Goal: Task Accomplishment & Management: Use online tool/utility

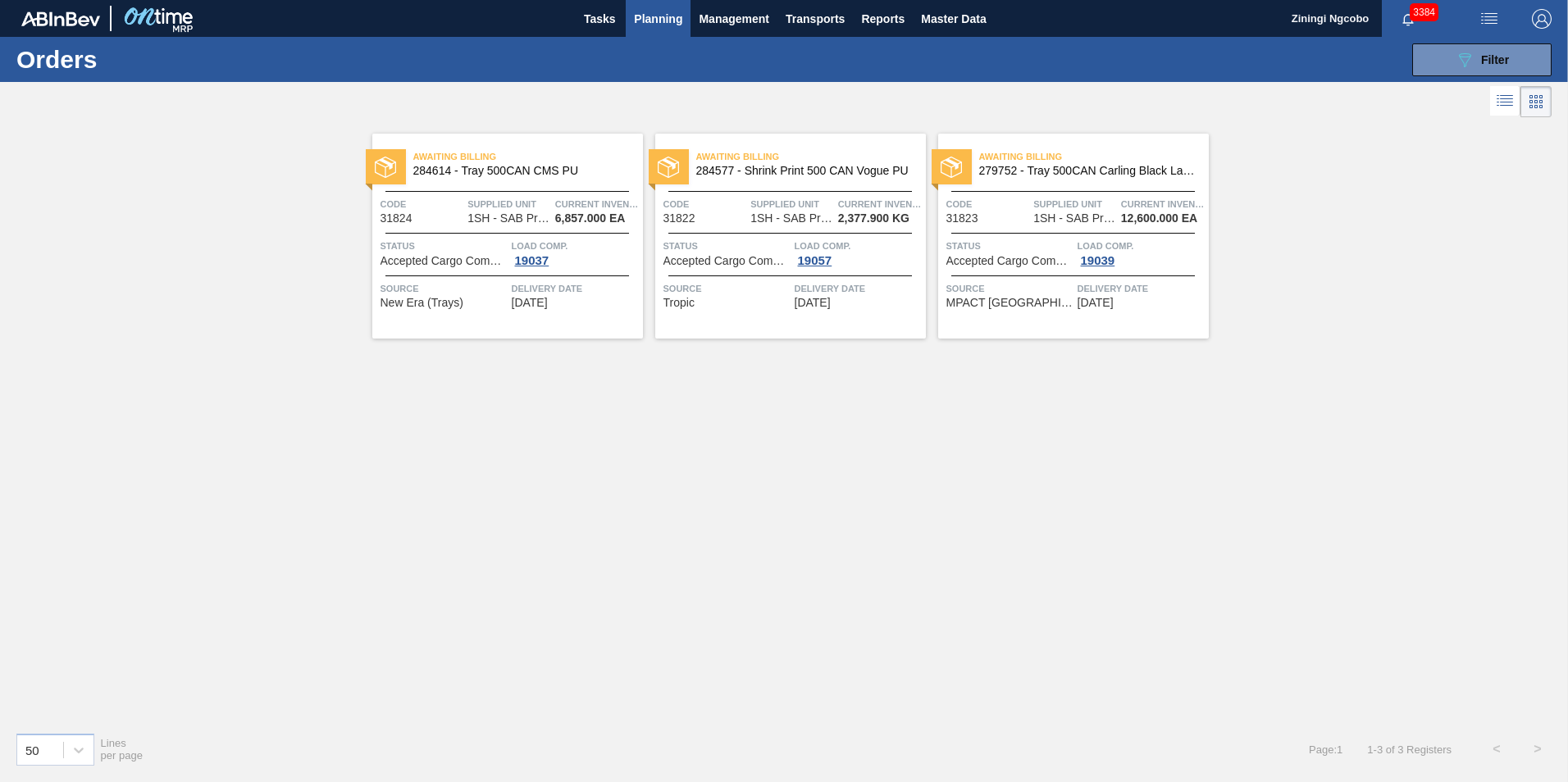
click at [642, 15] on span "Planning" at bounding box center [658, 19] width 49 height 20
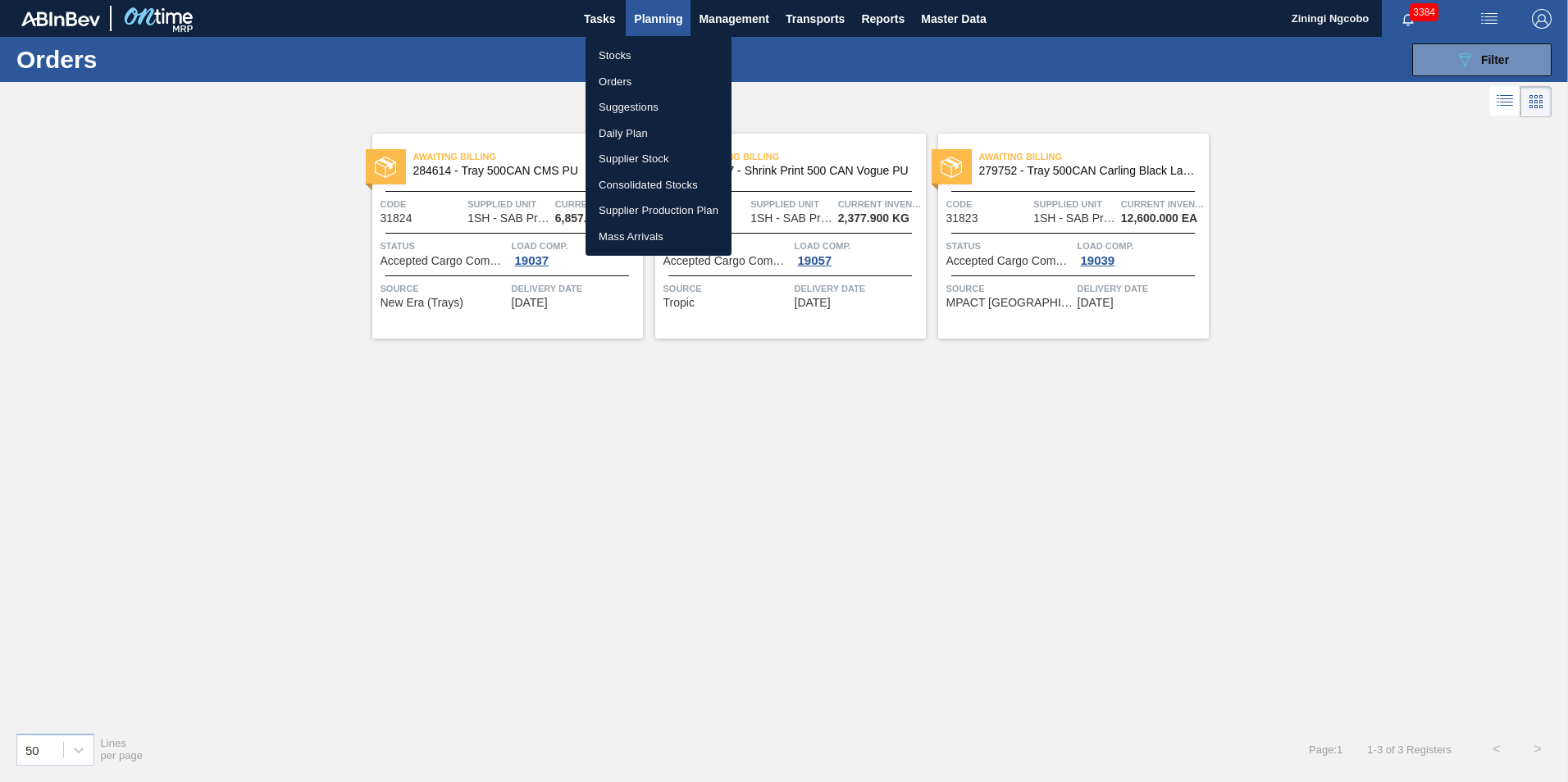
click at [649, 55] on li "Stocks" at bounding box center [658, 55] width 146 height 26
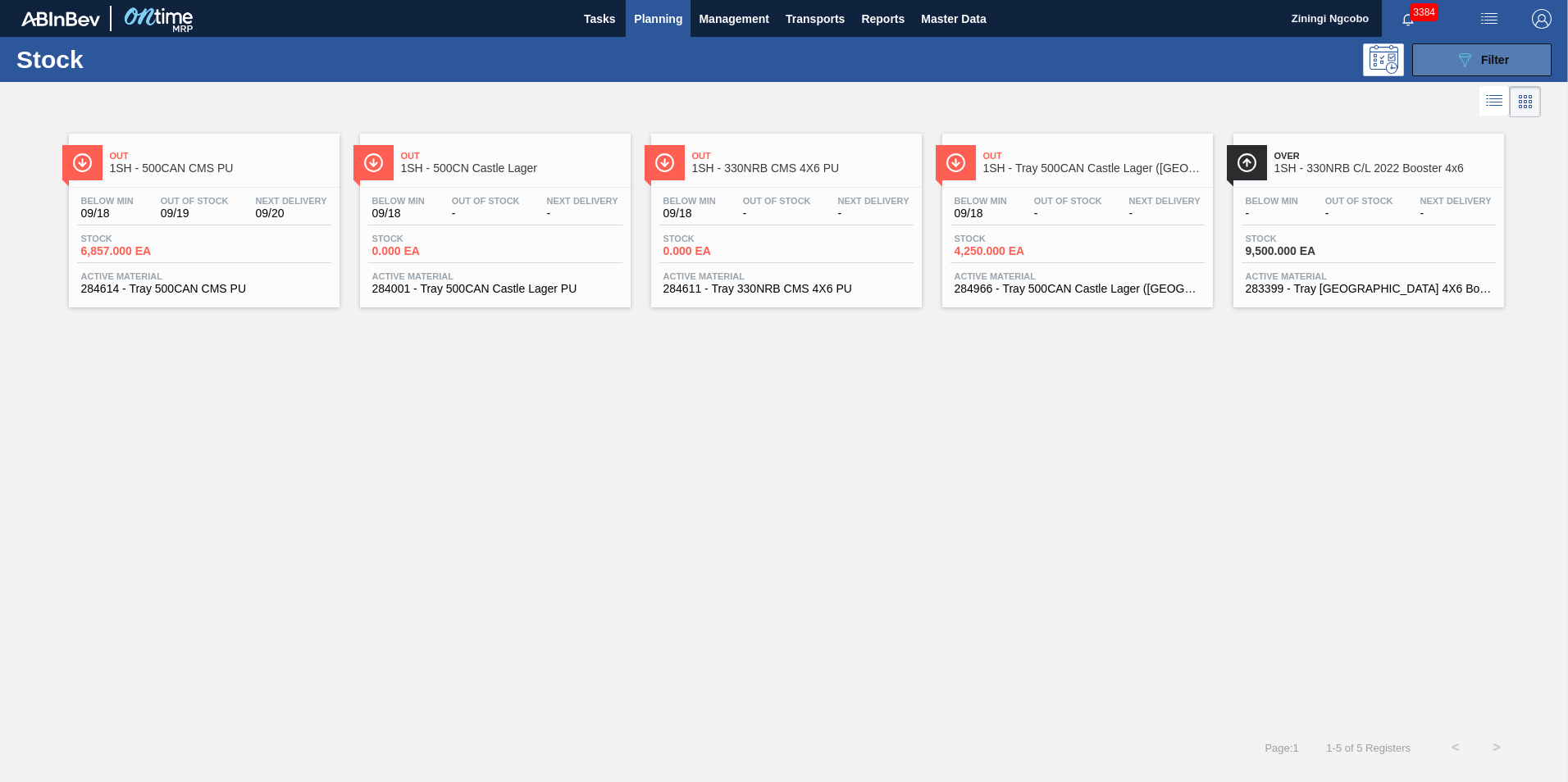
click at [1465, 54] on icon at bounding box center [1465, 60] width 12 height 14
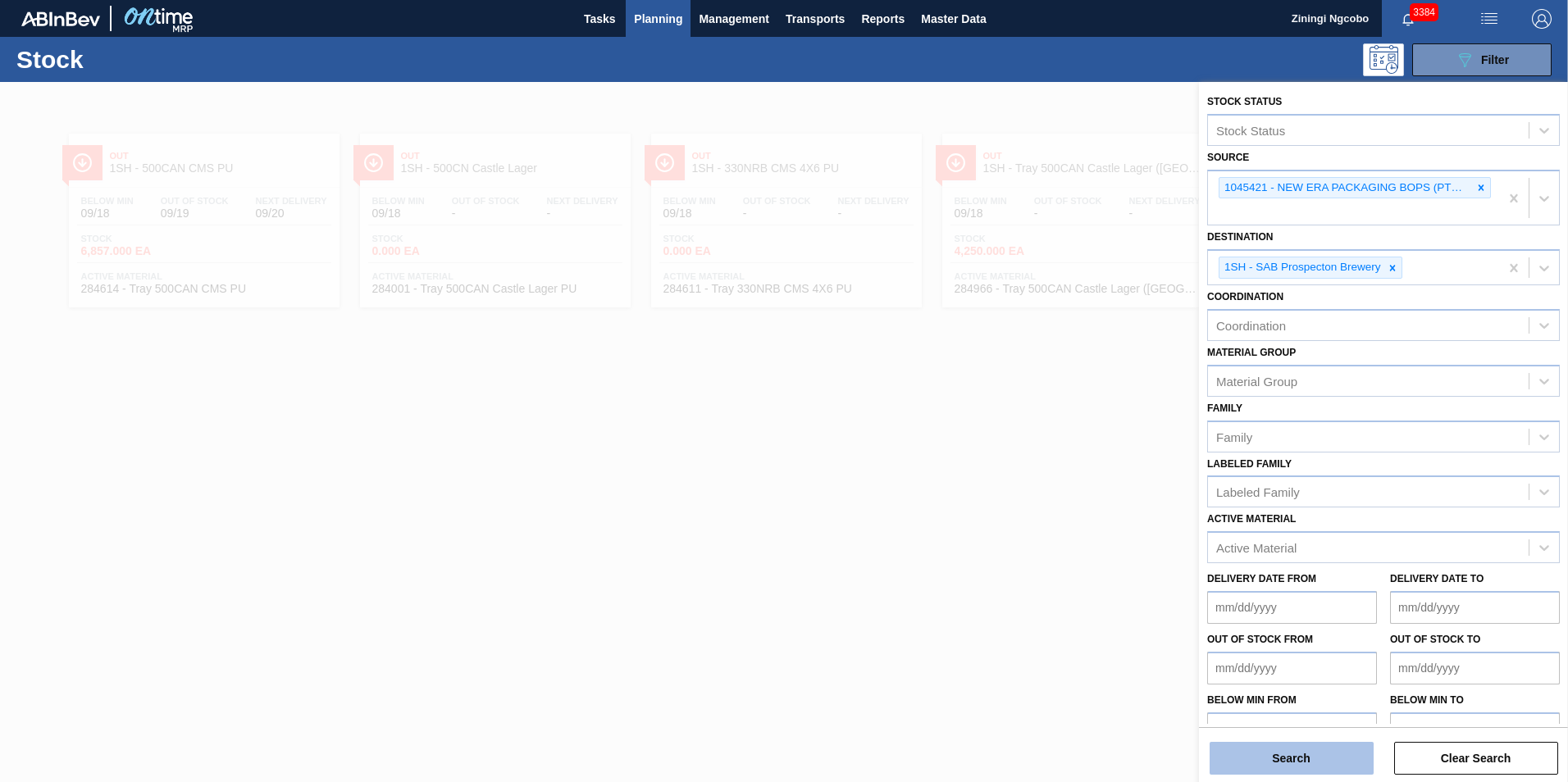
click at [1348, 767] on button "Search" at bounding box center [1291, 758] width 164 height 33
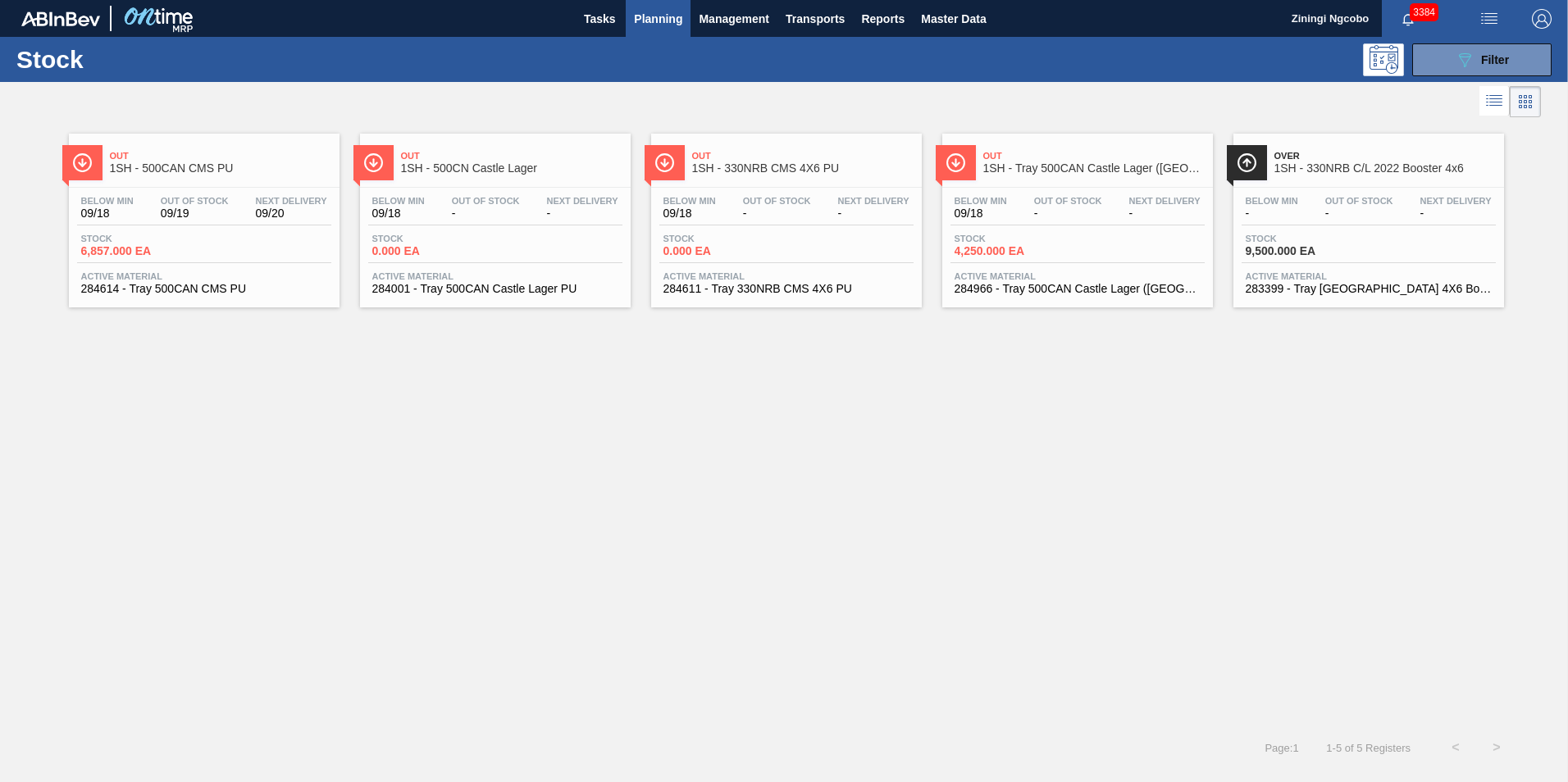
click at [1109, 172] on span "1SH - Tray 500CAN Castle Lager ([GEOGRAPHIC_DATA])" at bounding box center [1094, 169] width 221 height 12
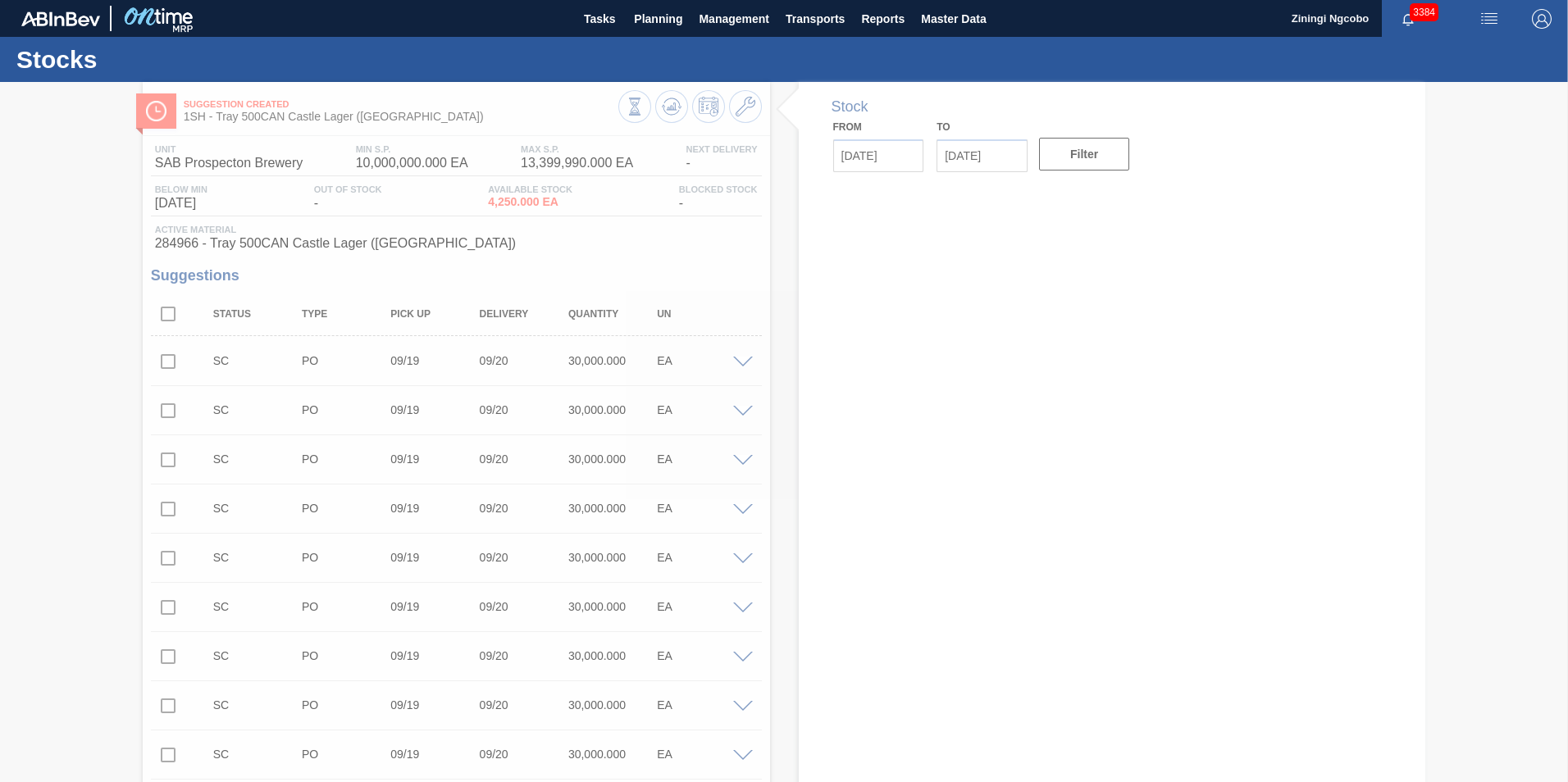
type input "[DATE]"
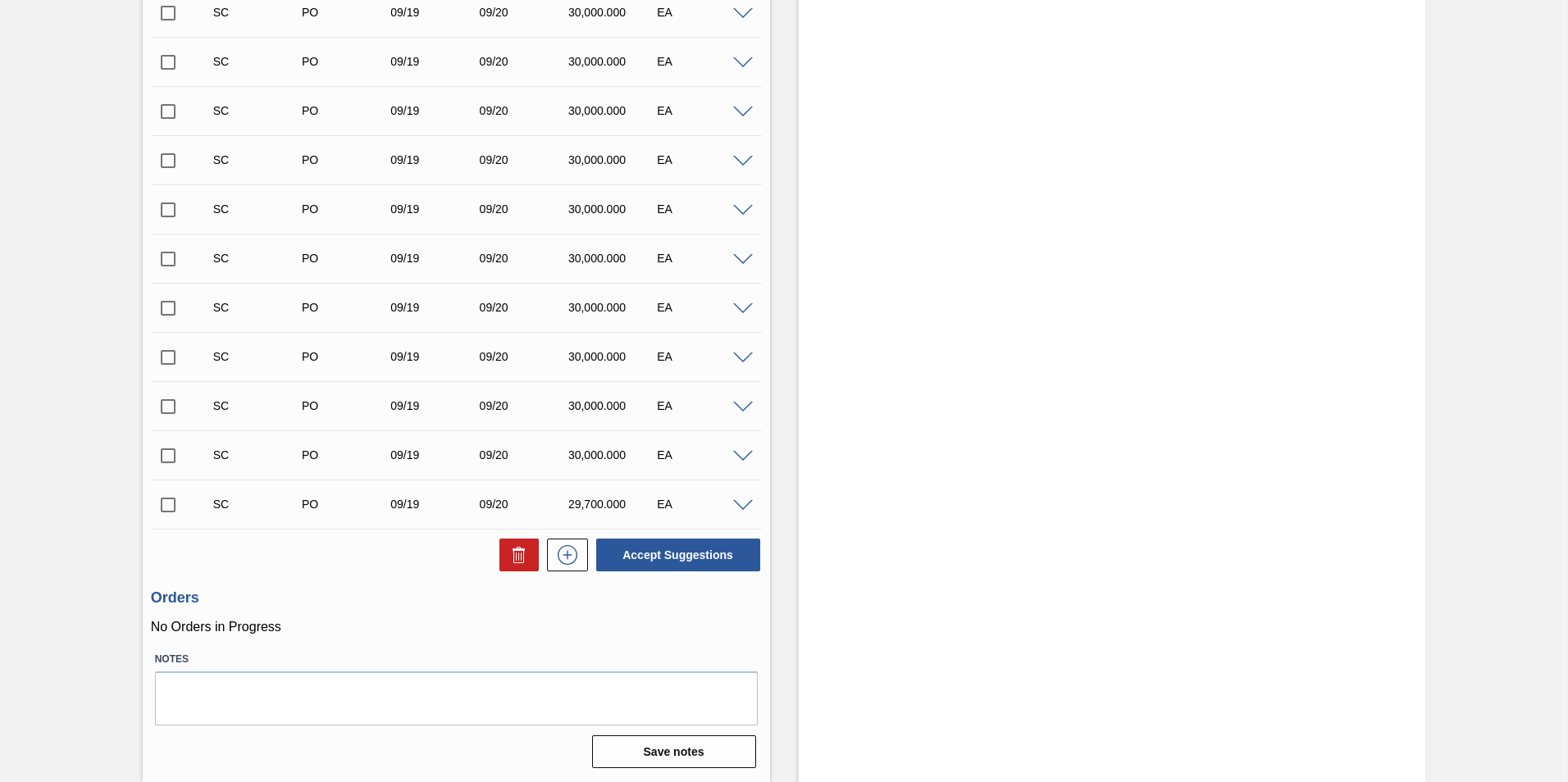
scroll to position [21555, 0]
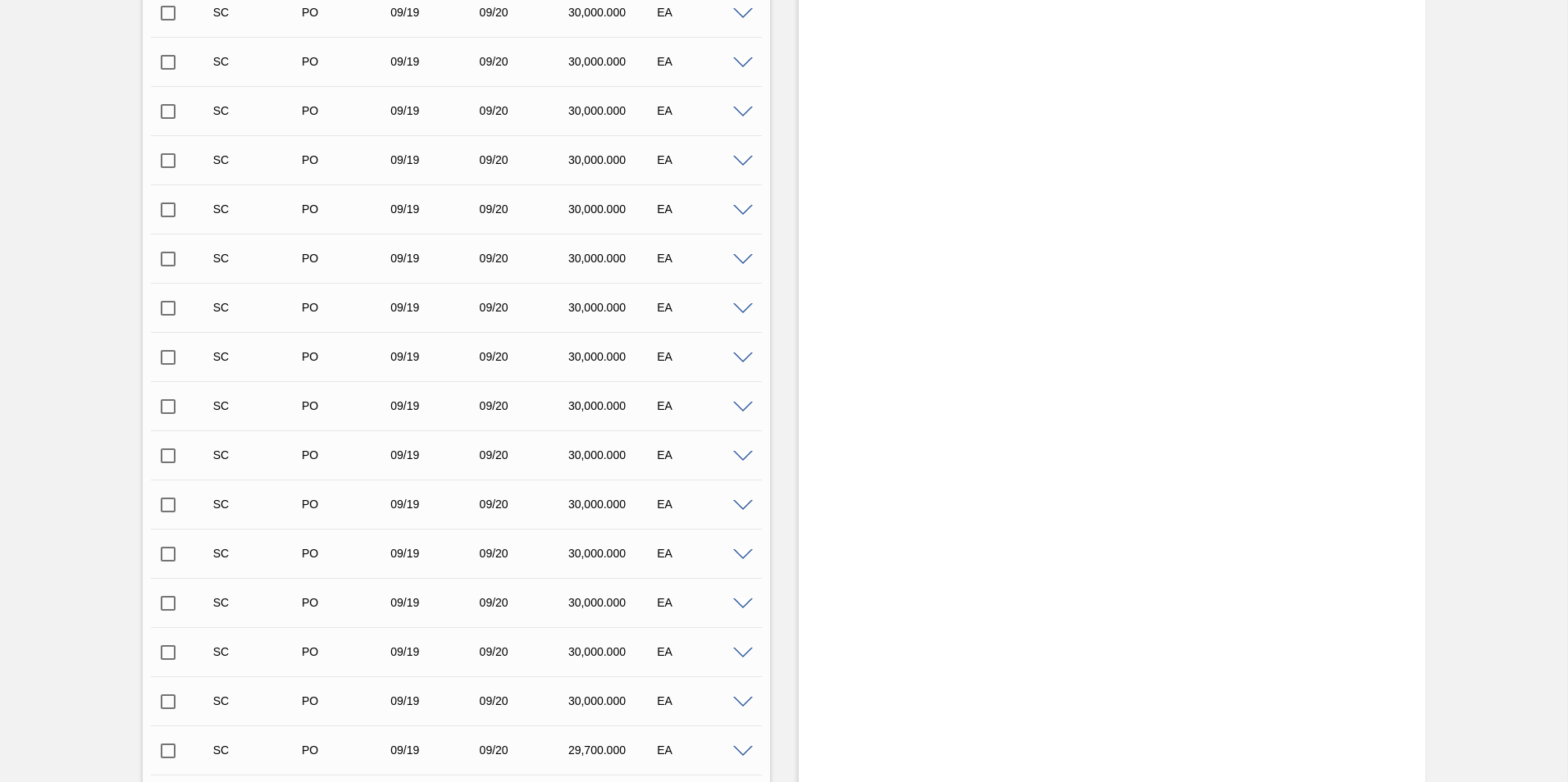
drag, startPoint x: 1564, startPoint y: 758, endPoint x: 1561, endPoint y: 577, distance: 181.0
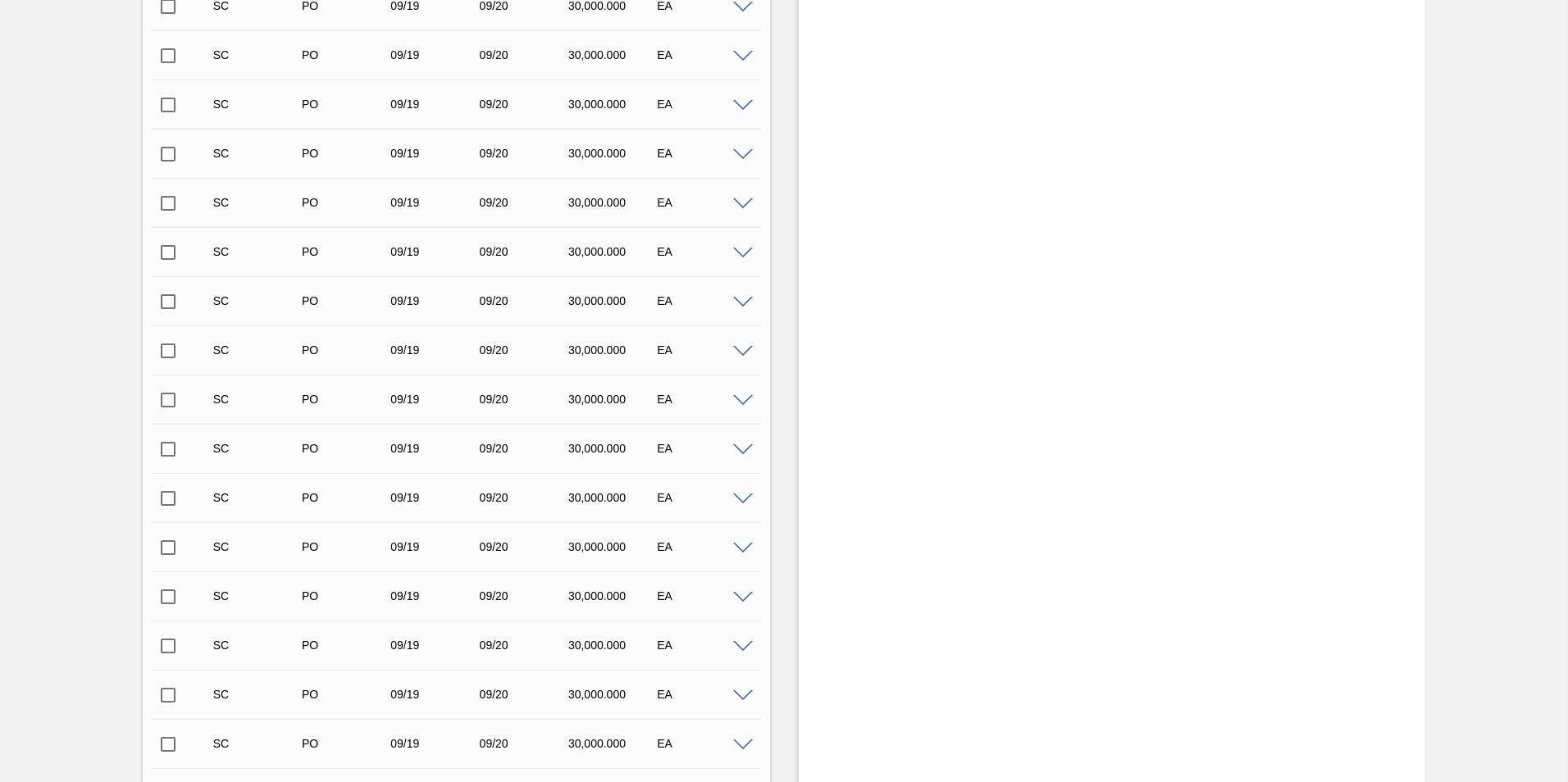
scroll to position [0, 0]
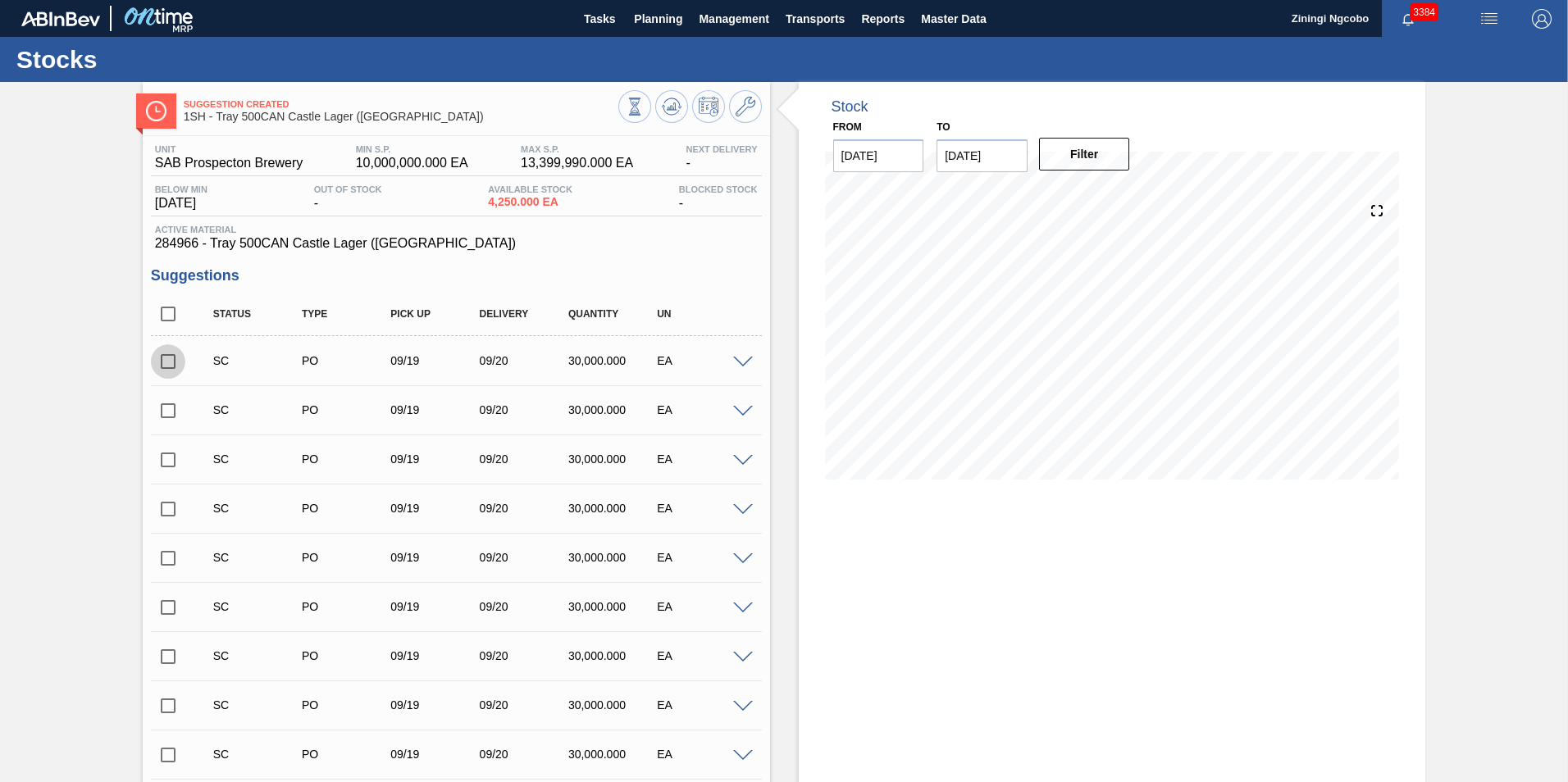
click at [172, 360] on input "checkbox" at bounding box center [168, 361] width 34 height 34
click at [164, 366] on input "checkbox" at bounding box center [168, 361] width 34 height 34
checkbox input "false"
click at [679, 104] on icon at bounding box center [671, 106] width 20 height 20
click at [169, 363] on input "checkbox" at bounding box center [168, 361] width 34 height 34
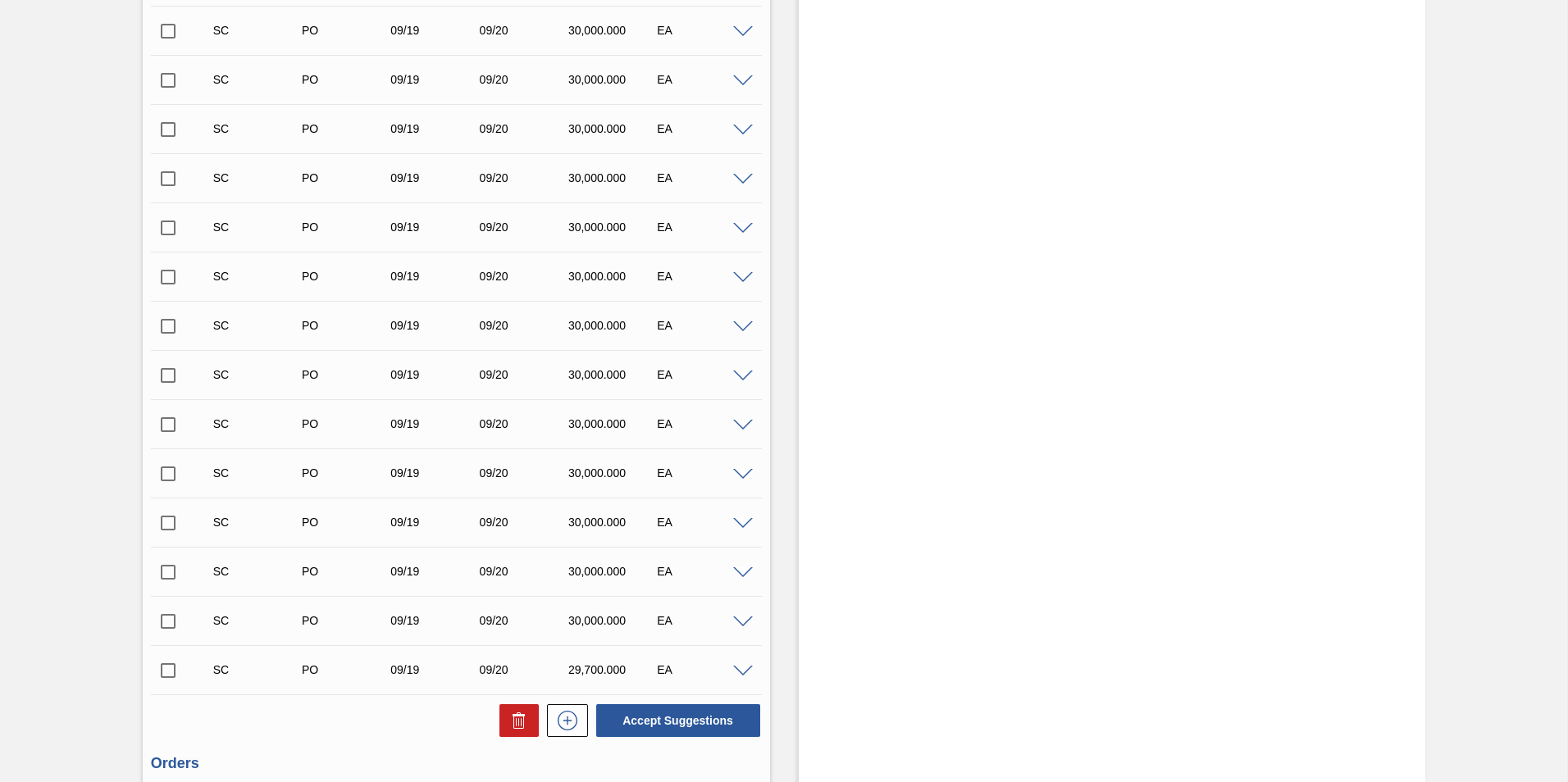
scroll to position [21801, 0]
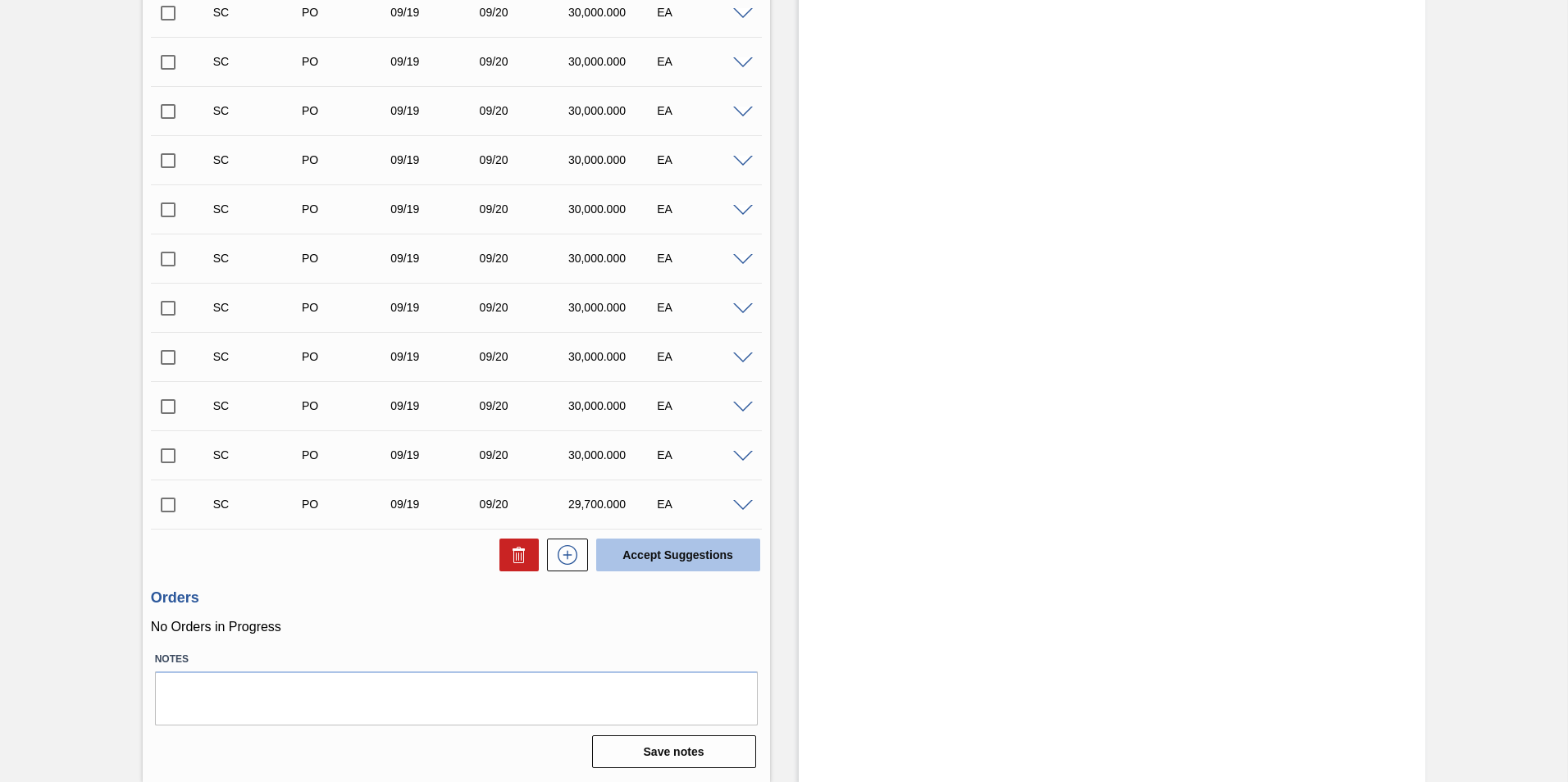
click at [709, 561] on button "Accept Suggestions" at bounding box center [678, 555] width 164 height 33
checkbox input "false"
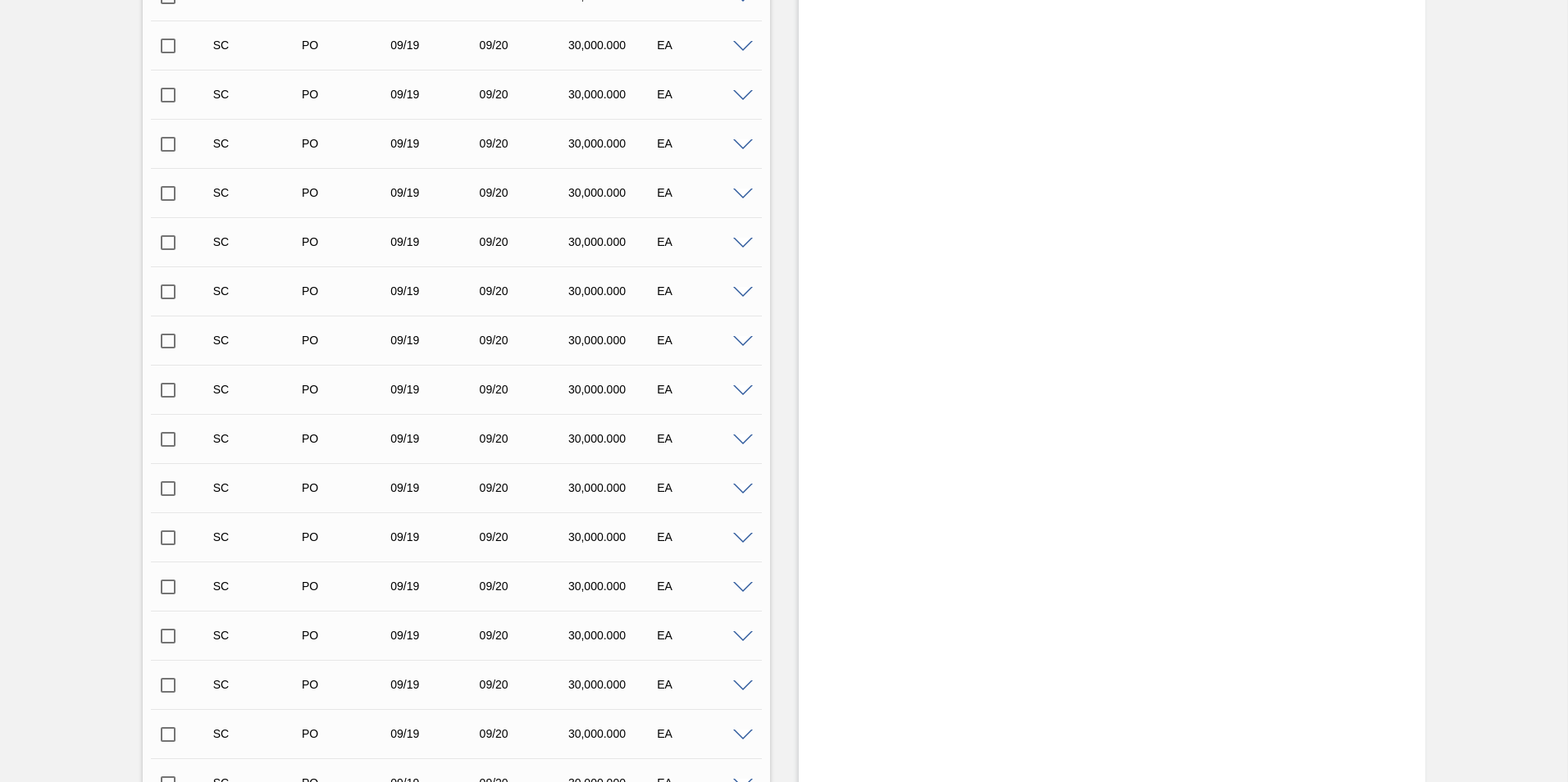
scroll to position [12862, 0]
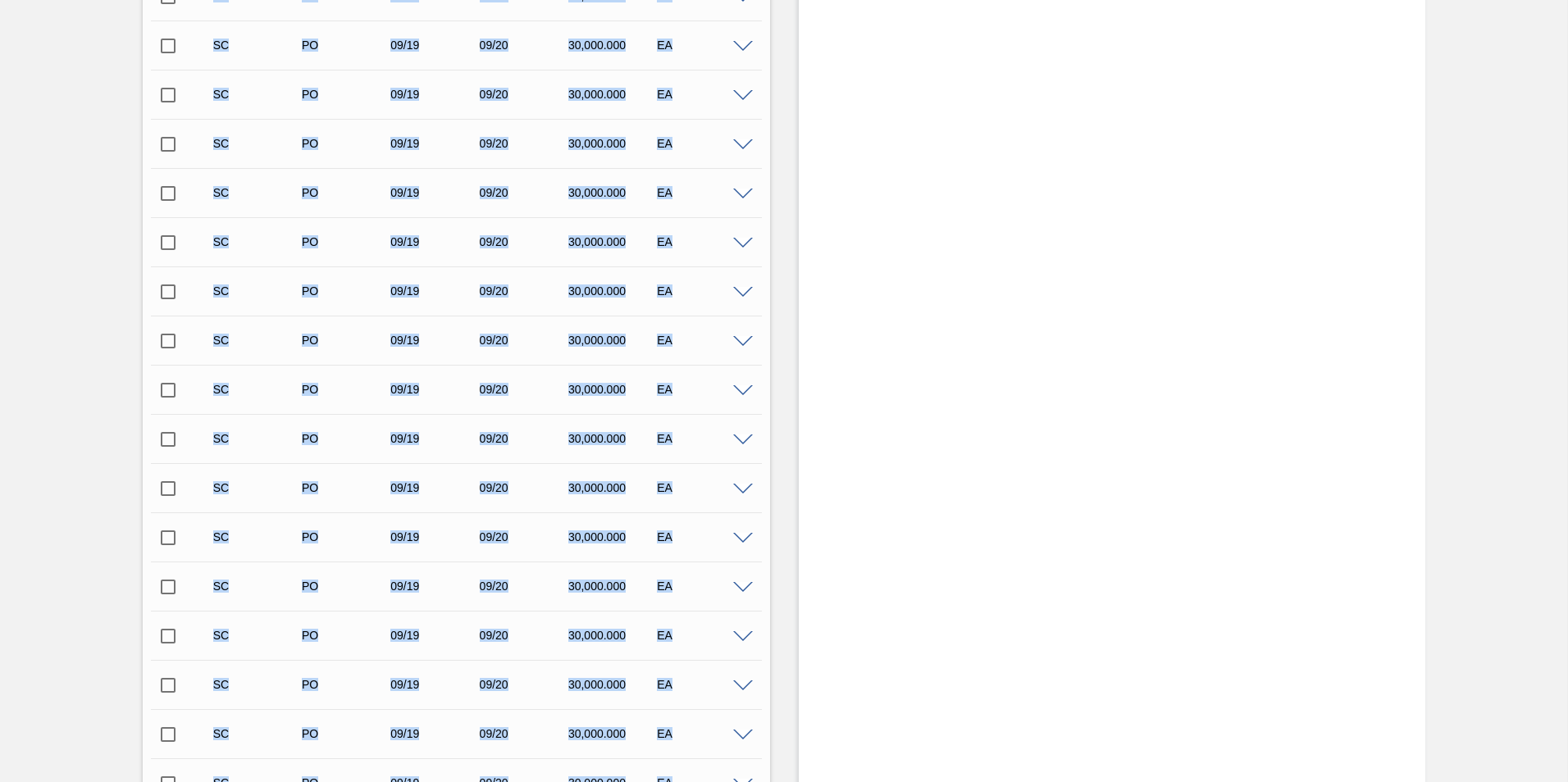
drag, startPoint x: 1564, startPoint y: 465, endPoint x: 1571, endPoint y: 298, distance: 167.1
click at [1567, 0] on html "Tasks Planning Management Transports Reports Master Data Ziningi Ngcobo 3384 Ma…" at bounding box center [784, 0] width 1568 height 0
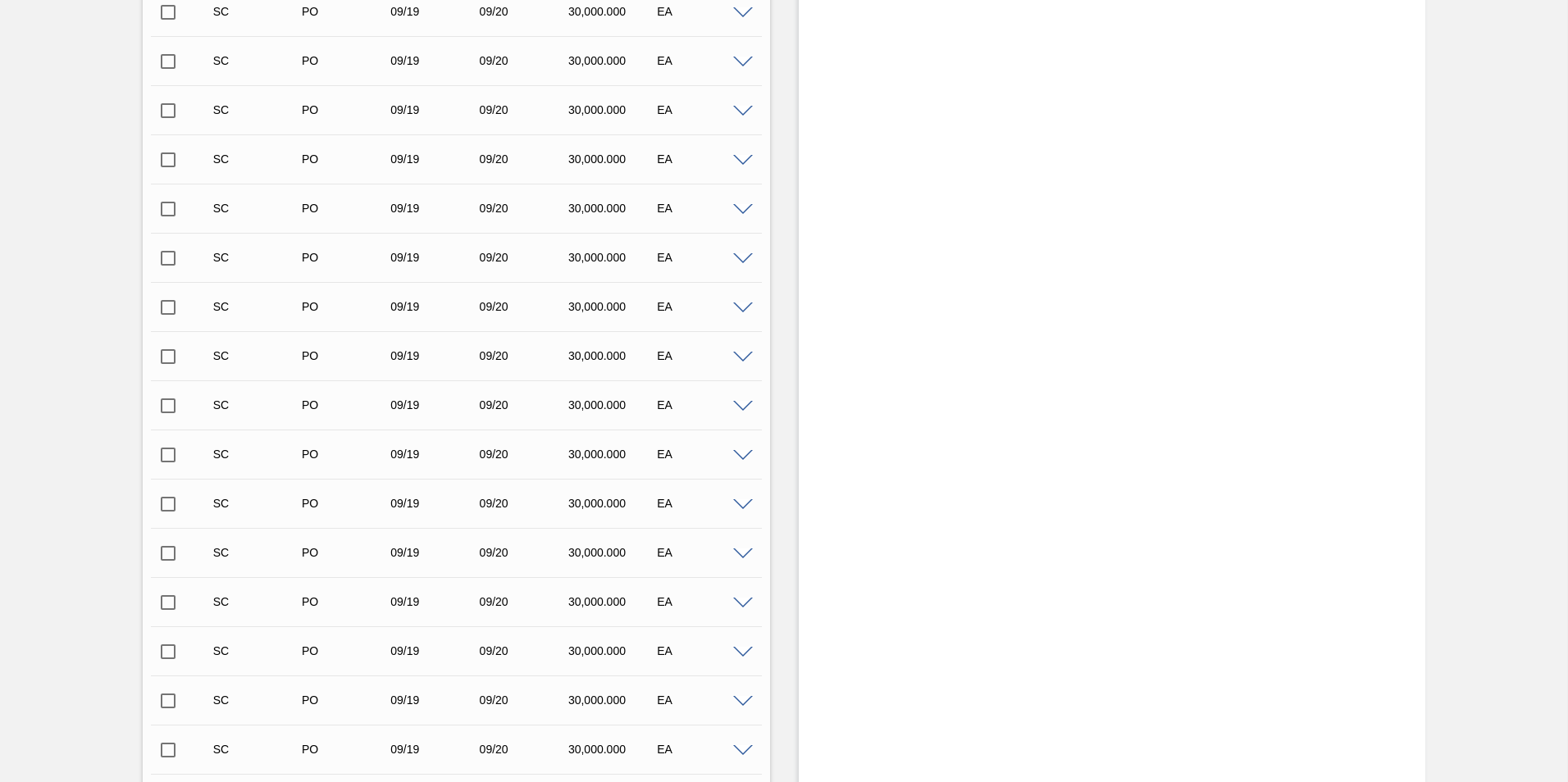
scroll to position [21801, 0]
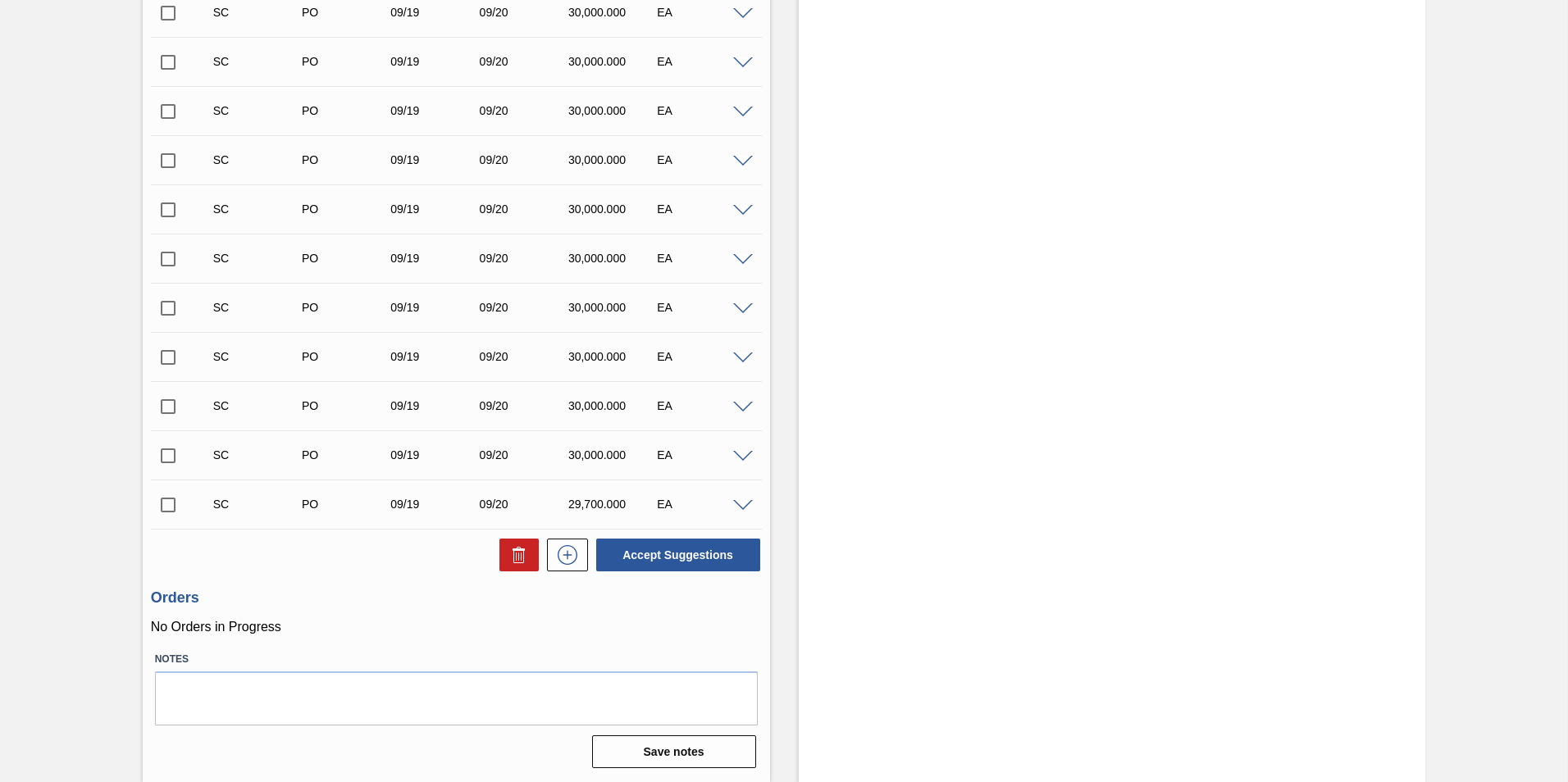
click at [169, 454] on input "checkbox" at bounding box center [168, 456] width 34 height 34
click at [658, 562] on button "Accept Suggestions" at bounding box center [678, 555] width 164 height 33
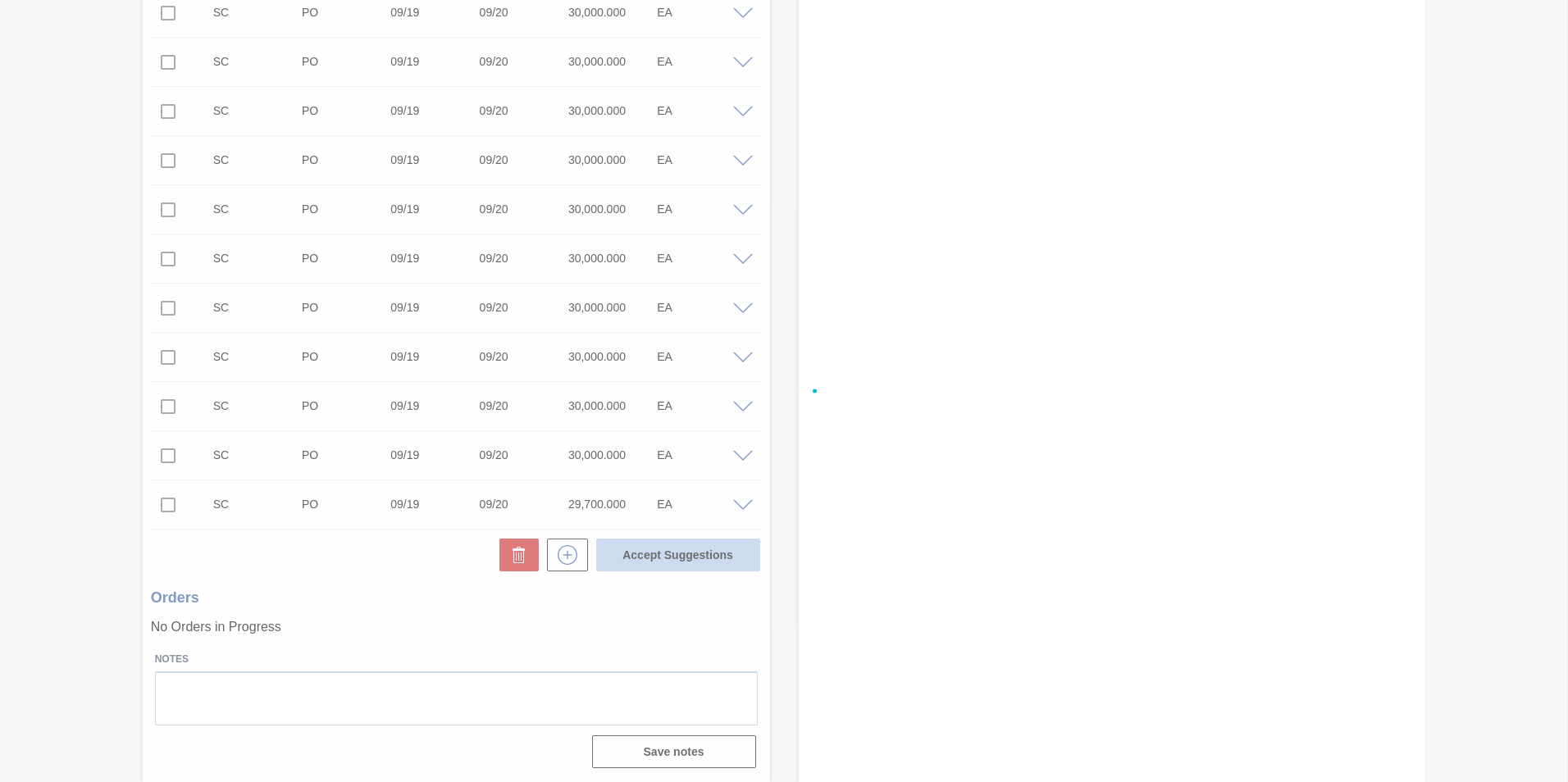
click at [684, 545] on div at bounding box center [784, 391] width 1568 height 782
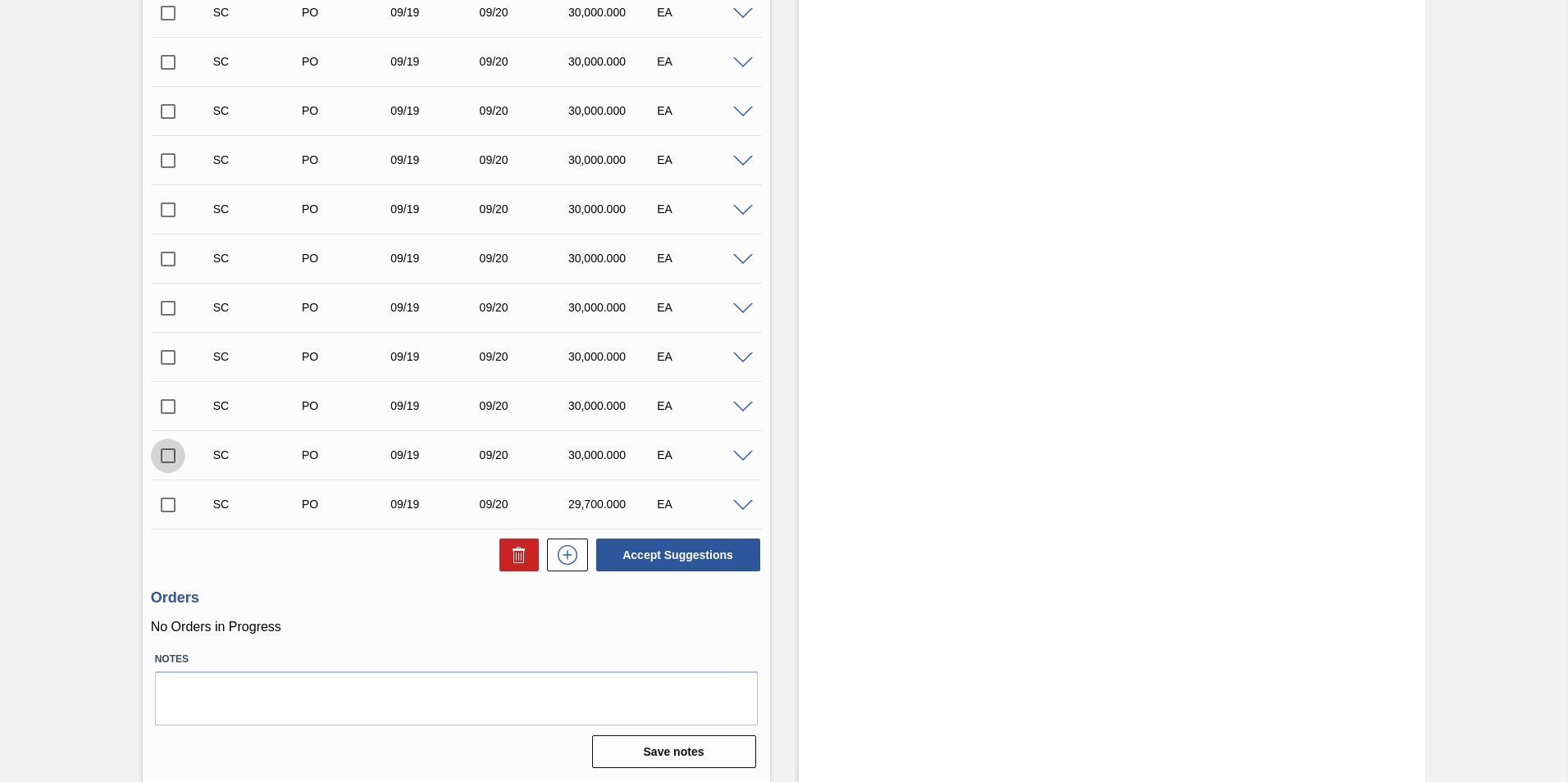
click at [171, 456] on input "checkbox" at bounding box center [168, 456] width 34 height 34
click at [692, 555] on button "Accept Suggestions" at bounding box center [678, 555] width 164 height 33
checkbox input "false"
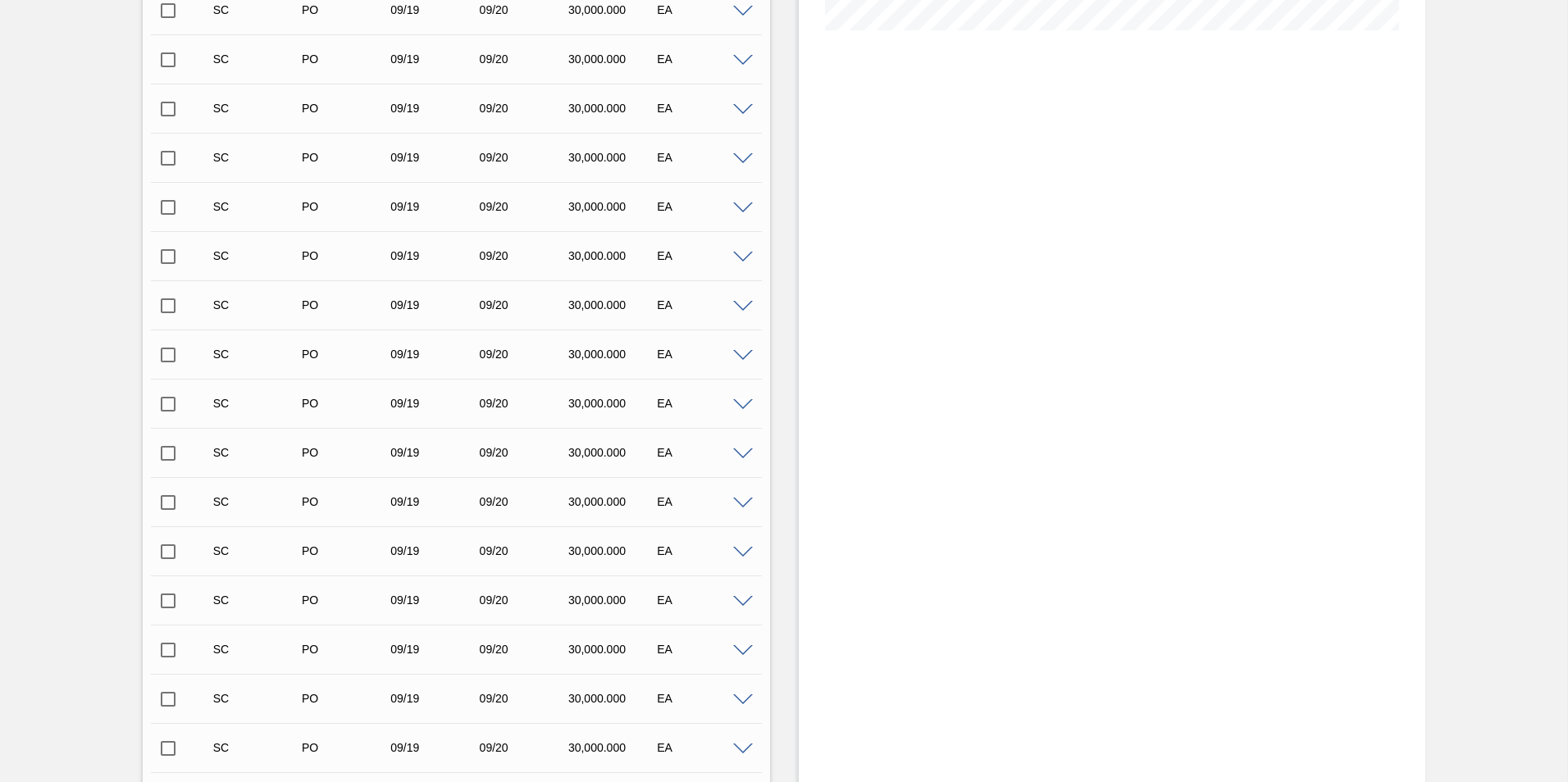
scroll to position [0, 0]
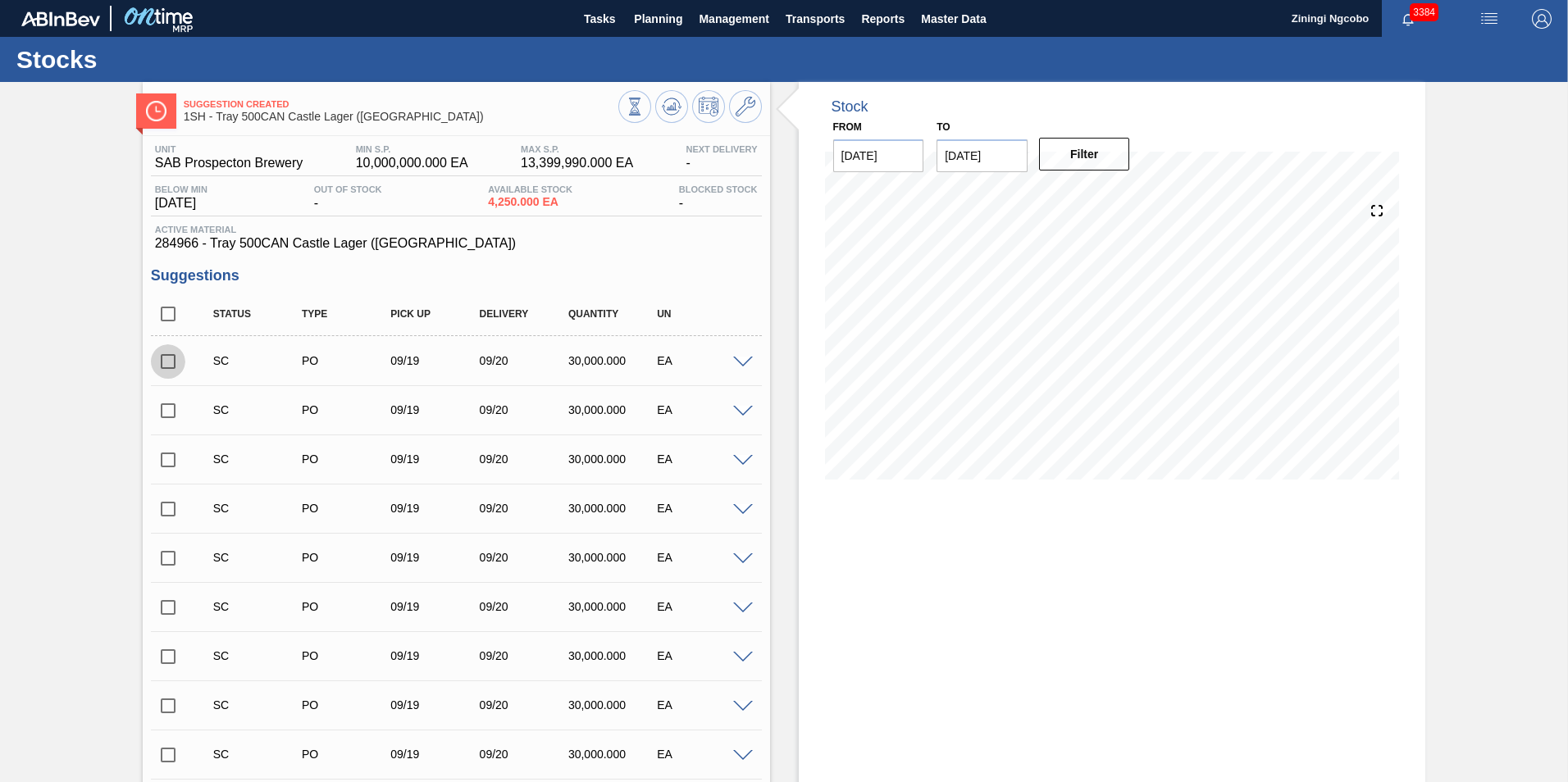
click at [176, 358] on input "checkbox" at bounding box center [168, 361] width 34 height 34
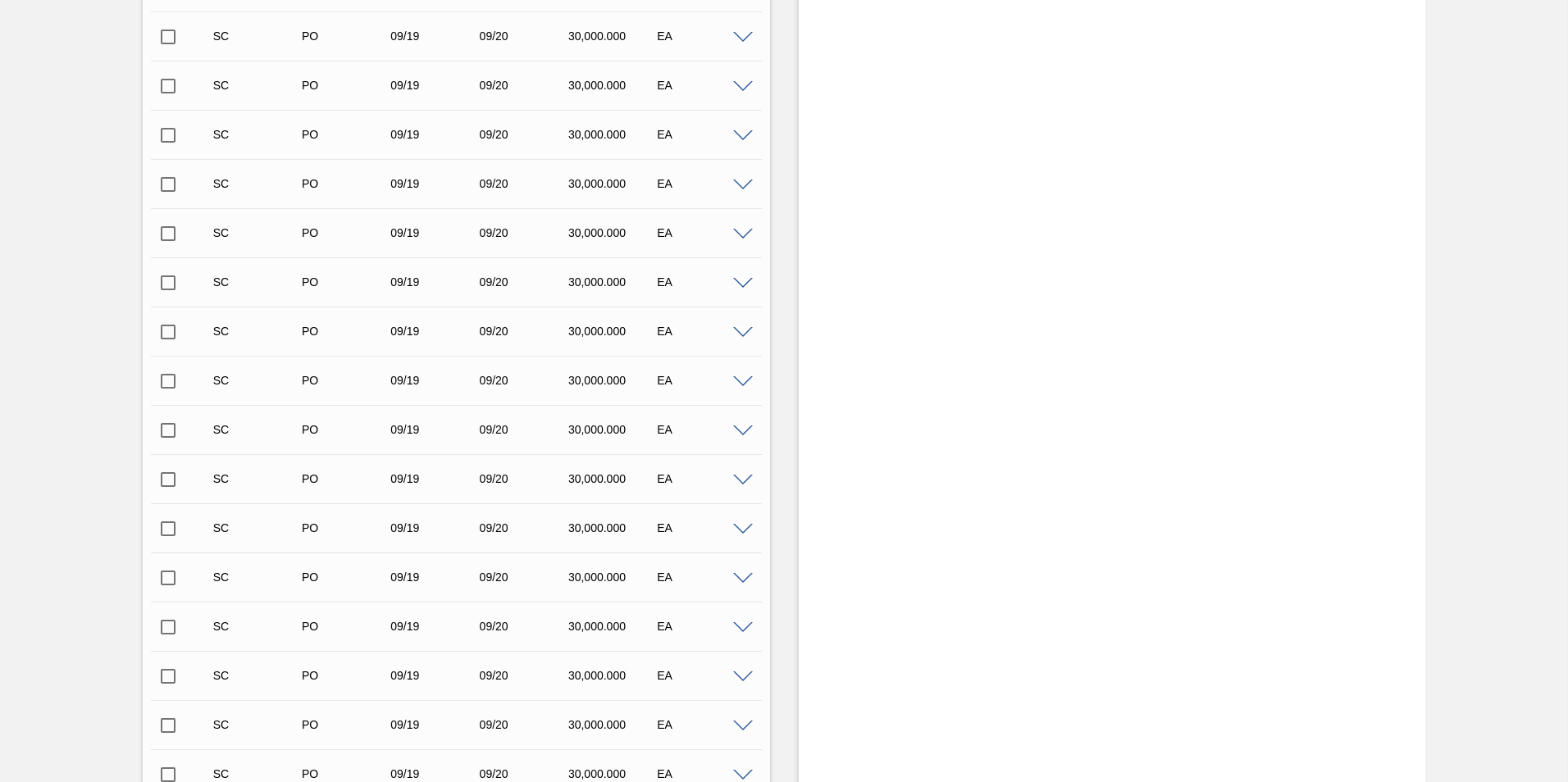
scroll to position [21801, 0]
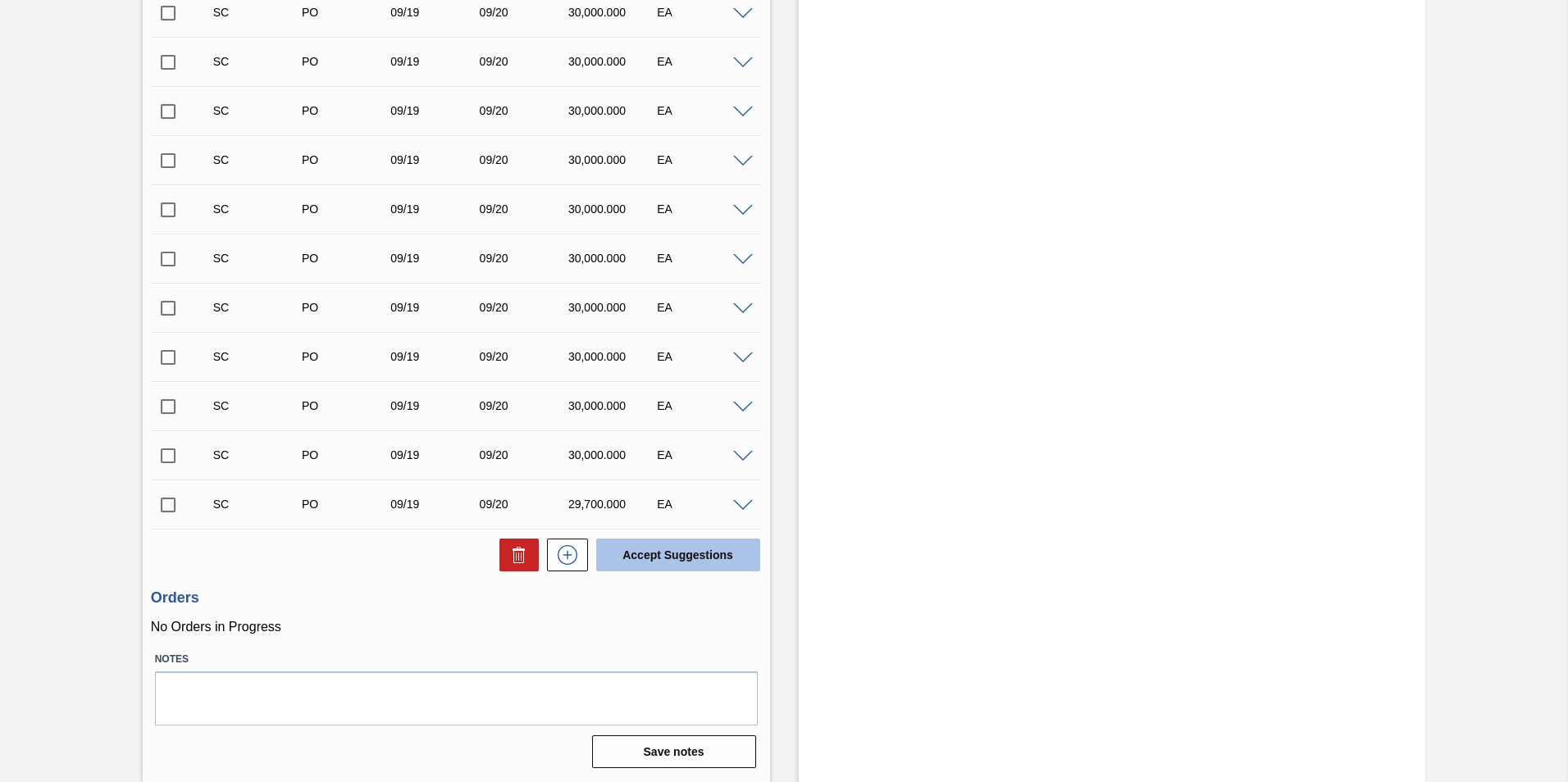
click at [682, 557] on button "Accept Suggestions" at bounding box center [678, 555] width 164 height 33
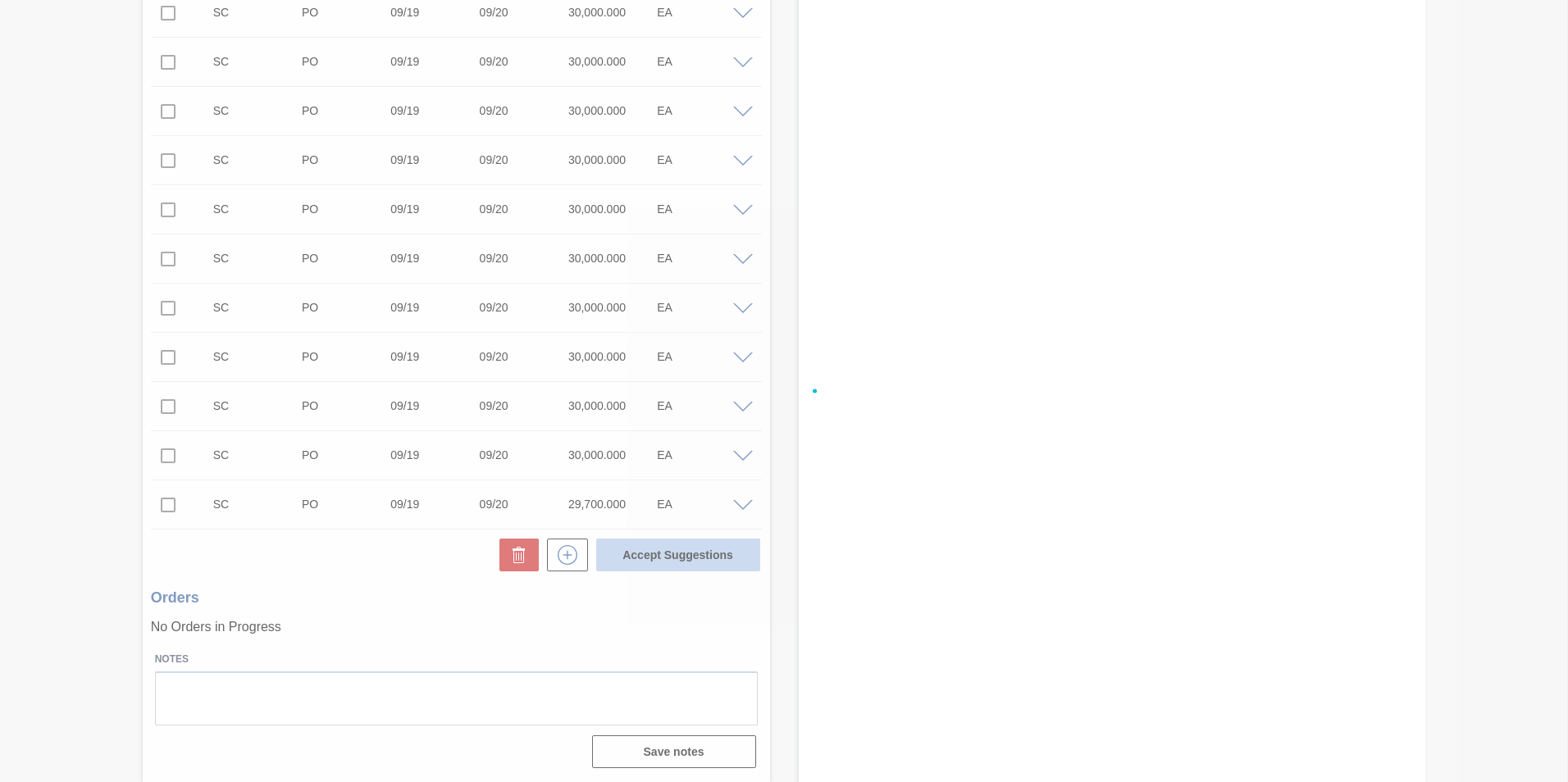
checkbox input "false"
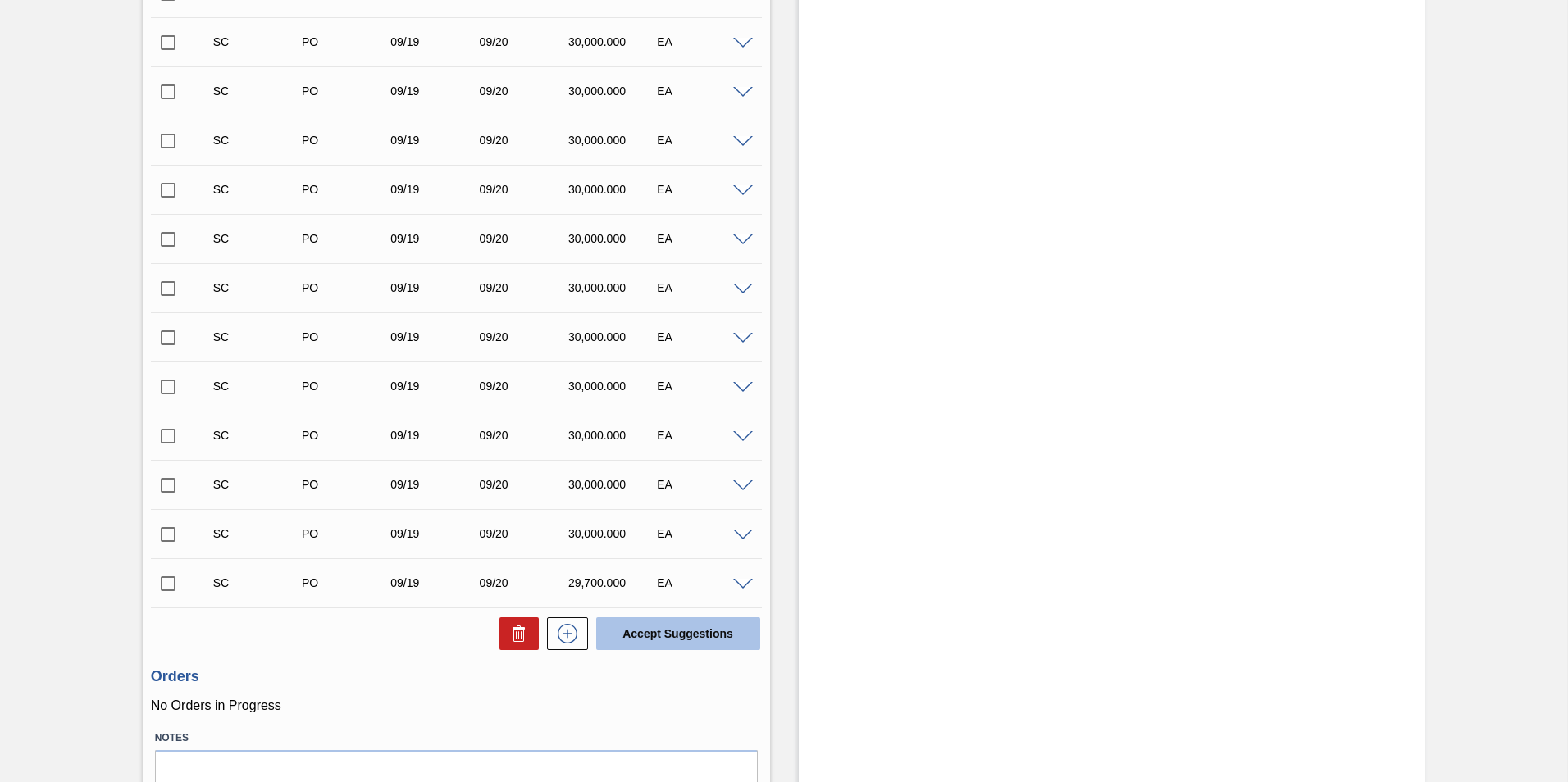
scroll to position [21719, 0]
click at [168, 536] on input "checkbox" at bounding box center [168, 538] width 34 height 34
click at [658, 635] on button "Accept Suggestions" at bounding box center [678, 637] width 164 height 33
checkbox input "false"
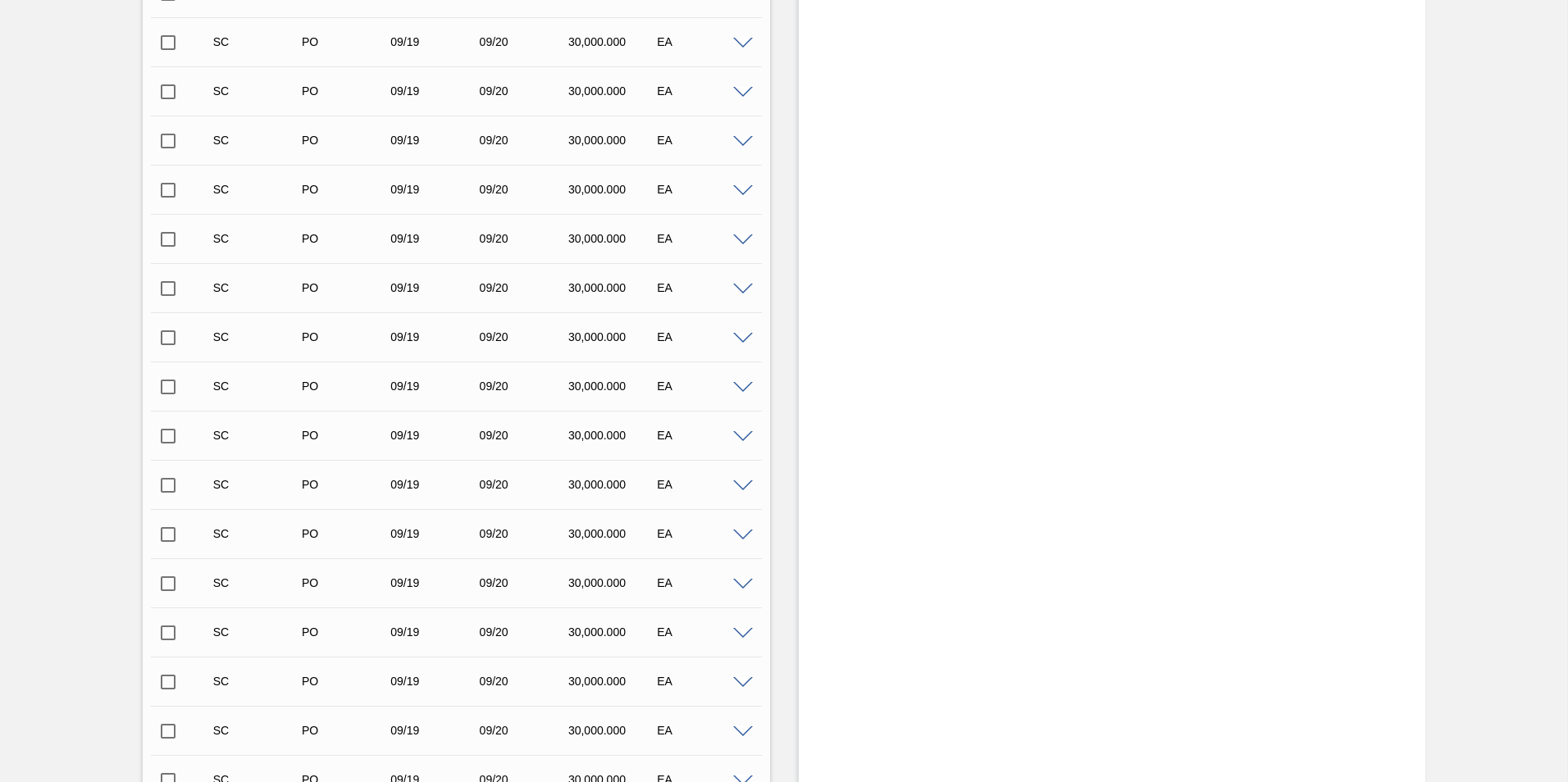
scroll to position [21227, 0]
click at [172, 341] on input "checkbox" at bounding box center [168, 341] width 34 height 34
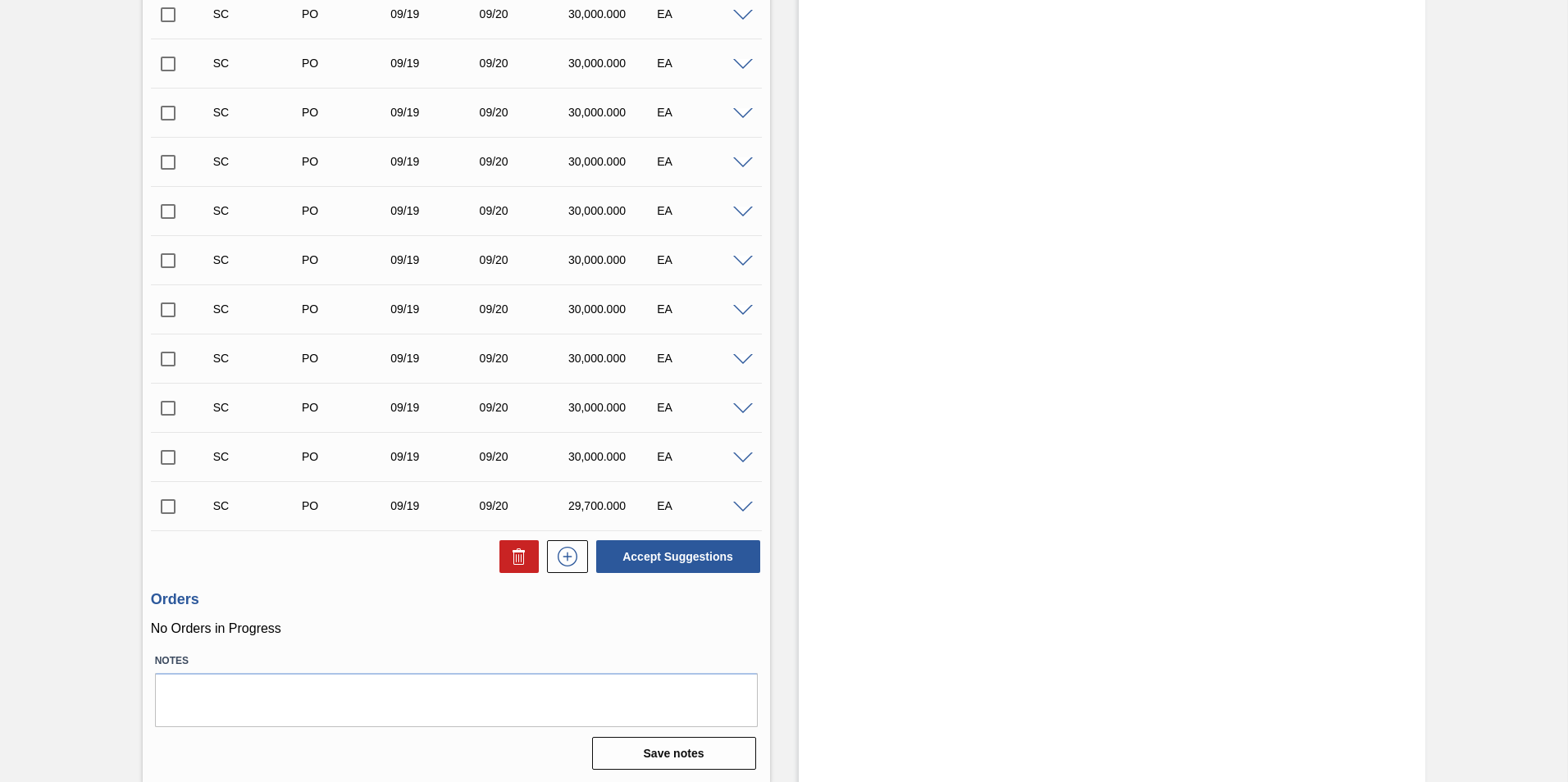
scroll to position [21801, 0]
click at [665, 549] on button "Accept Suggestions" at bounding box center [678, 555] width 164 height 33
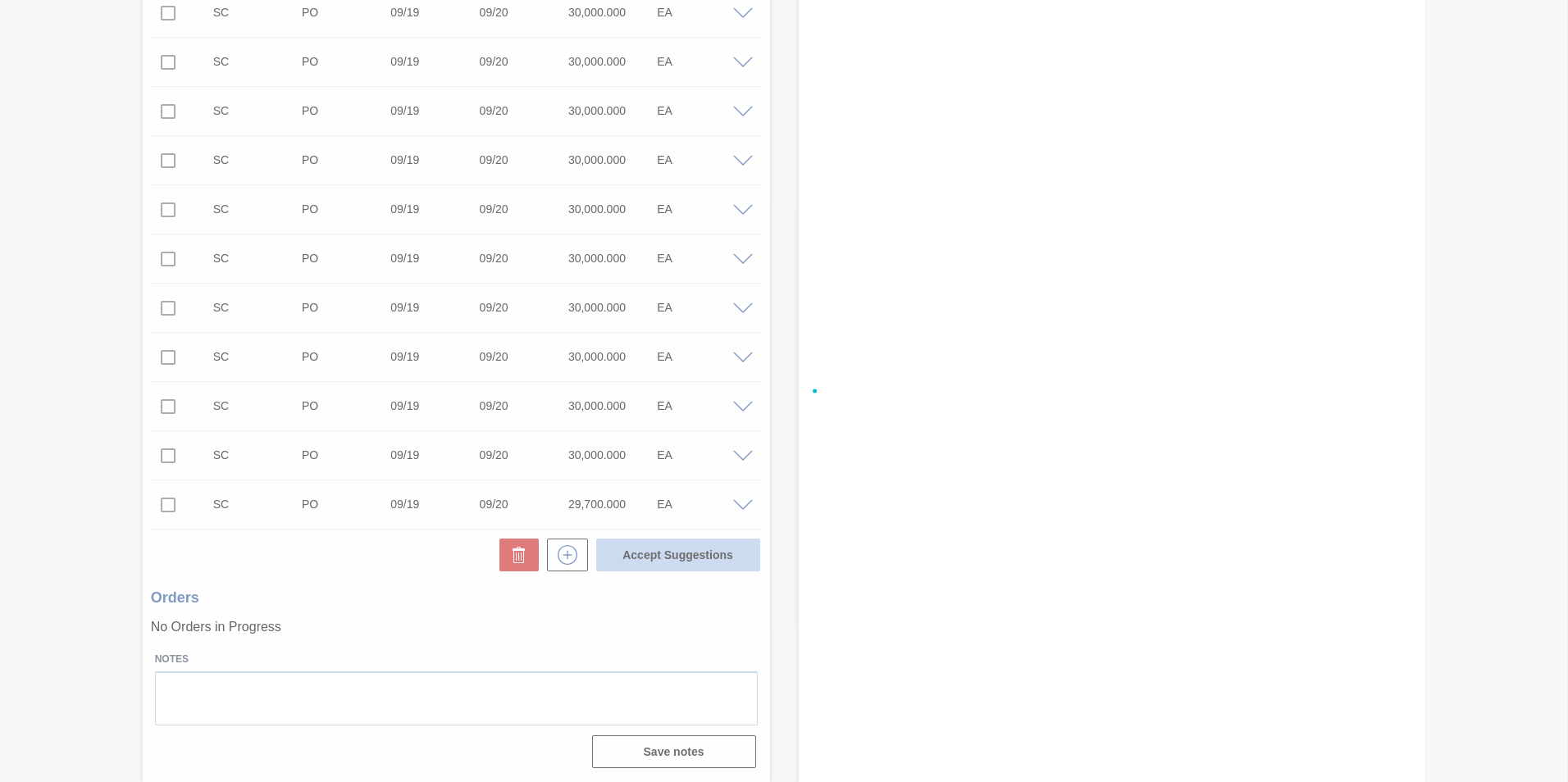
checkbox input "false"
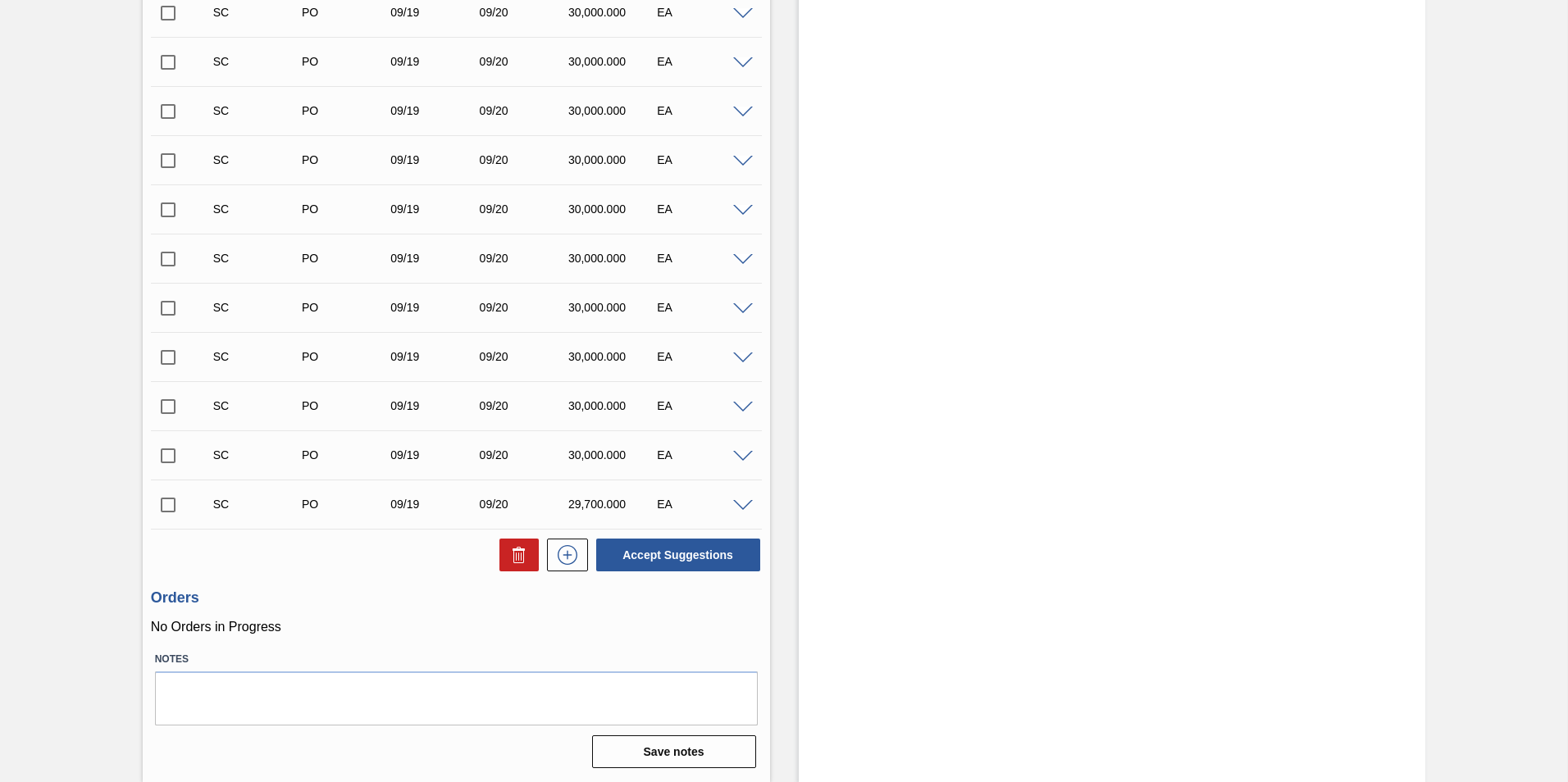
click at [164, 362] on input "checkbox" at bounding box center [168, 358] width 34 height 34
click at [717, 553] on button "Accept Suggestions" at bounding box center [678, 555] width 164 height 33
checkbox input "false"
click at [166, 314] on input "checkbox" at bounding box center [168, 308] width 34 height 34
click at [665, 551] on button "Accept Suggestions" at bounding box center [678, 555] width 164 height 33
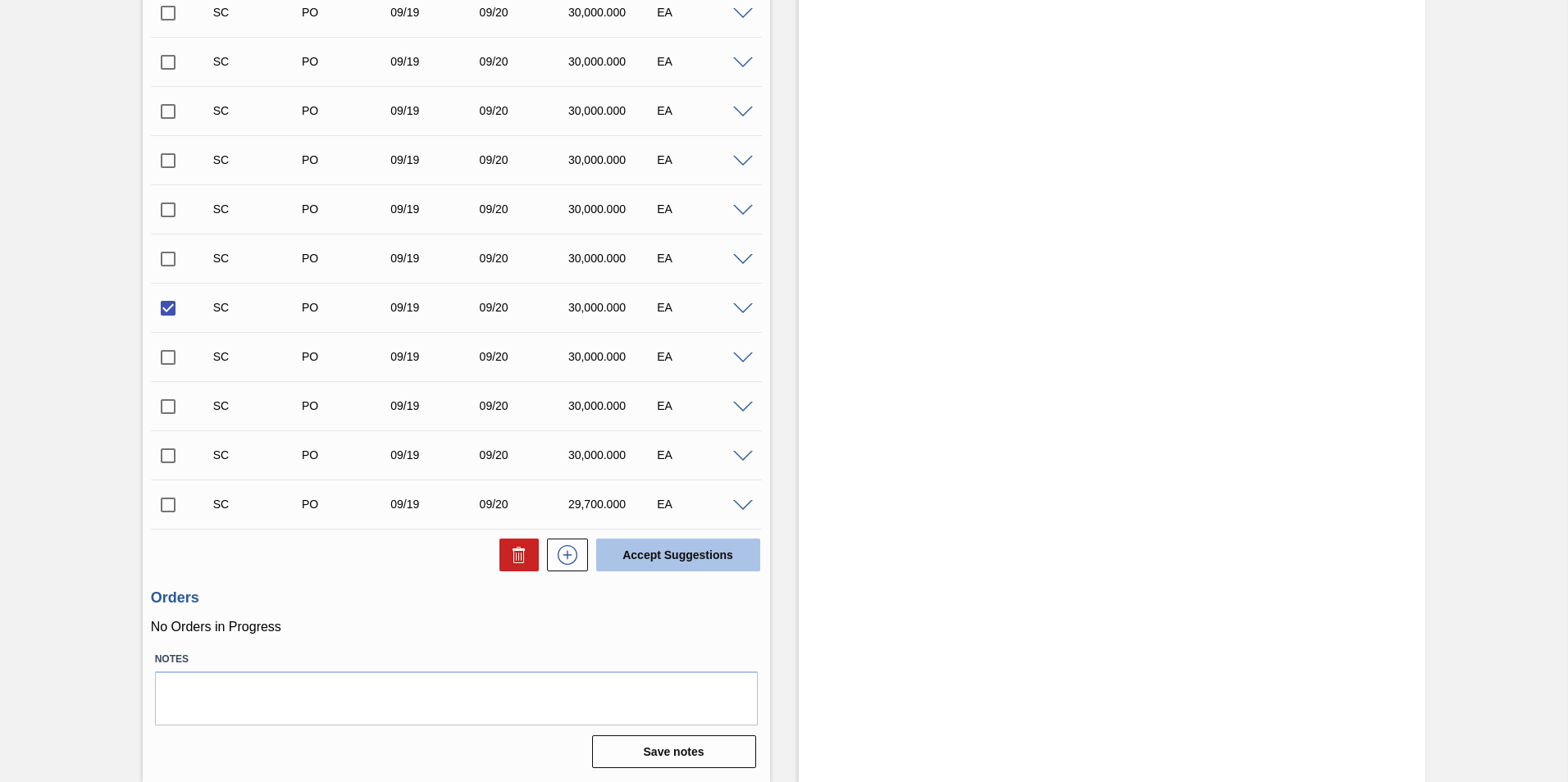
checkbox input "false"
click at [160, 218] on input "checkbox" at bounding box center [168, 210] width 34 height 34
click at [666, 555] on button "Accept Suggestions" at bounding box center [678, 555] width 164 height 33
checkbox input "false"
